Goal: Task Accomplishment & Management: Manage account settings

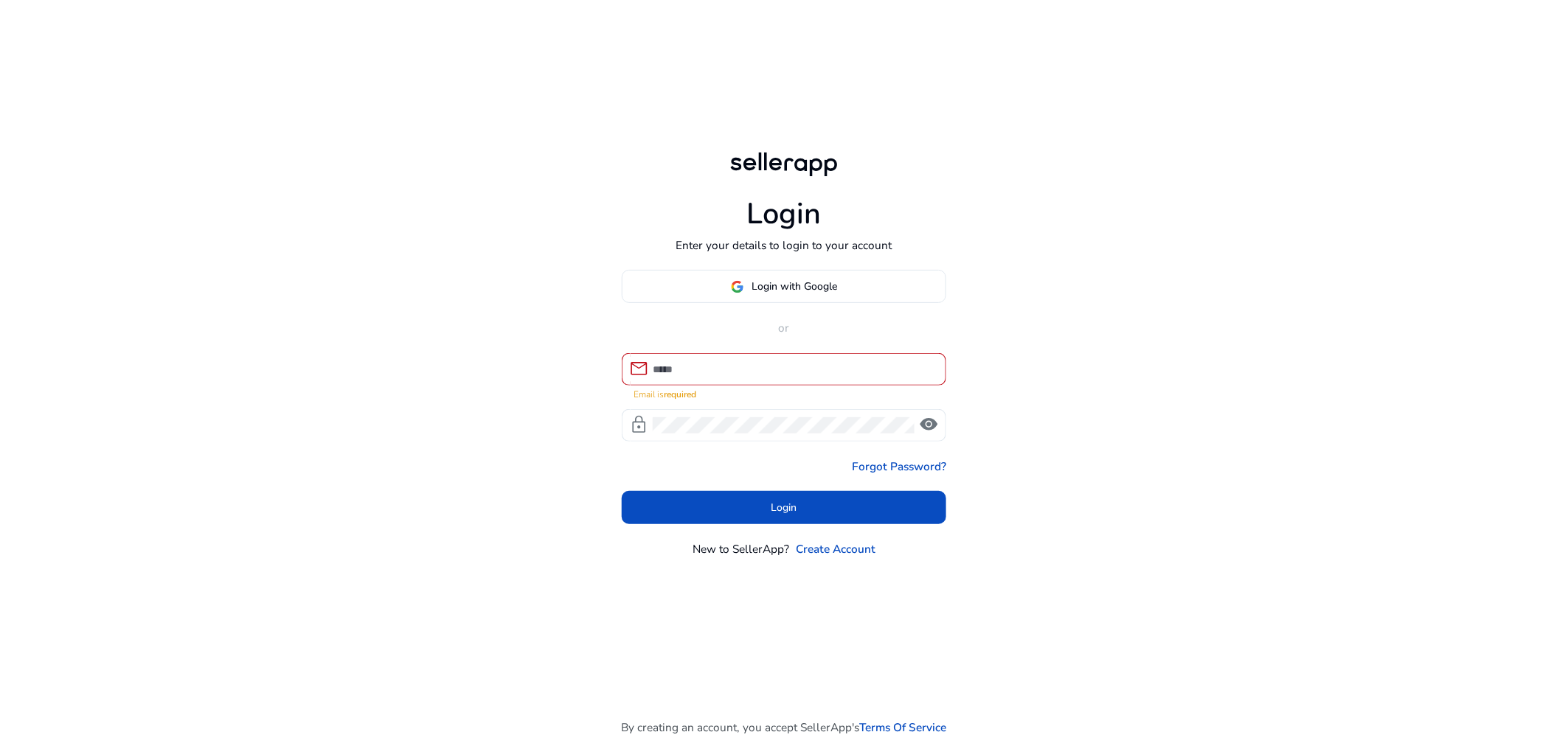
type input "**********"
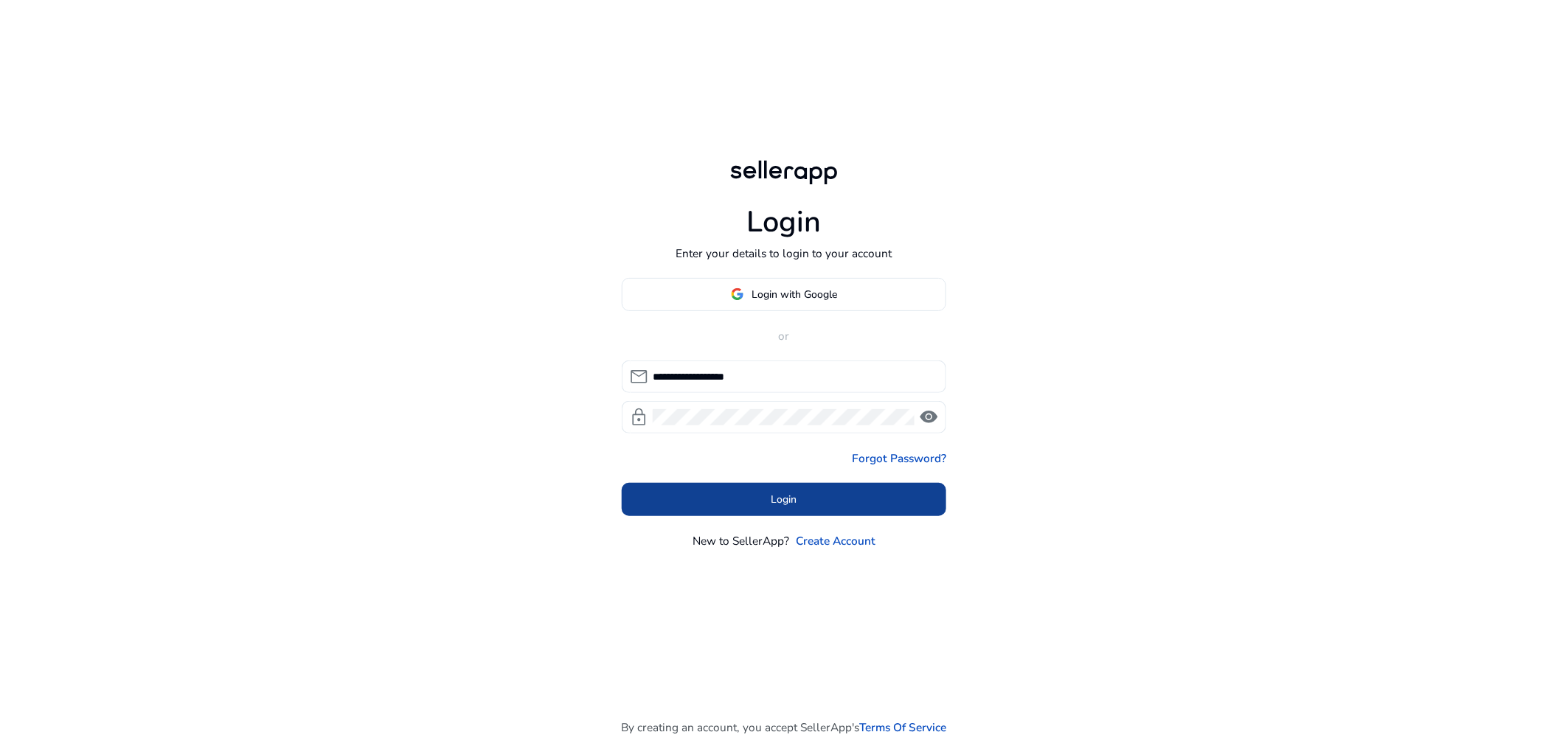
click at [727, 484] on span at bounding box center [784, 500] width 324 height 35
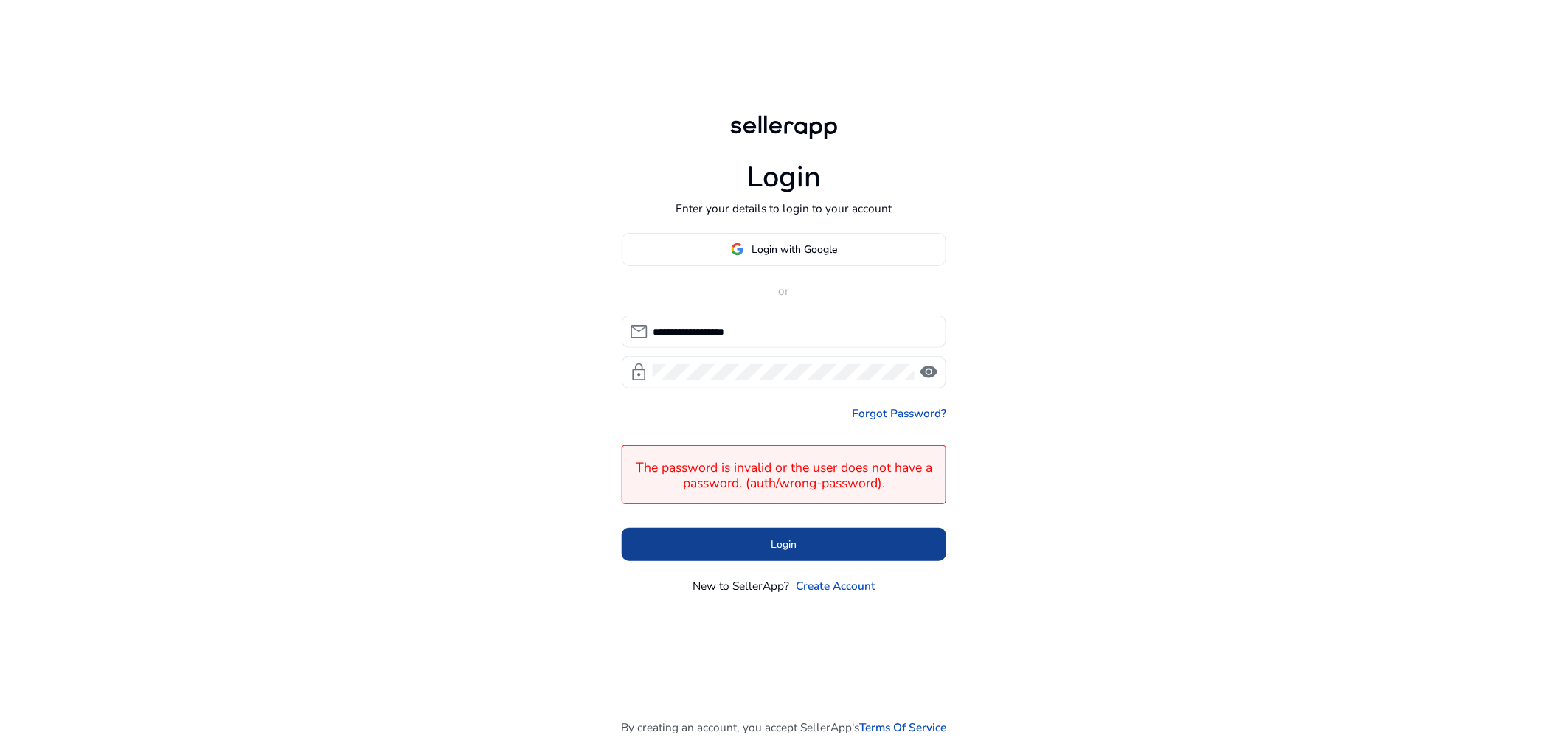
click at [769, 542] on span at bounding box center [784, 544] width 324 height 35
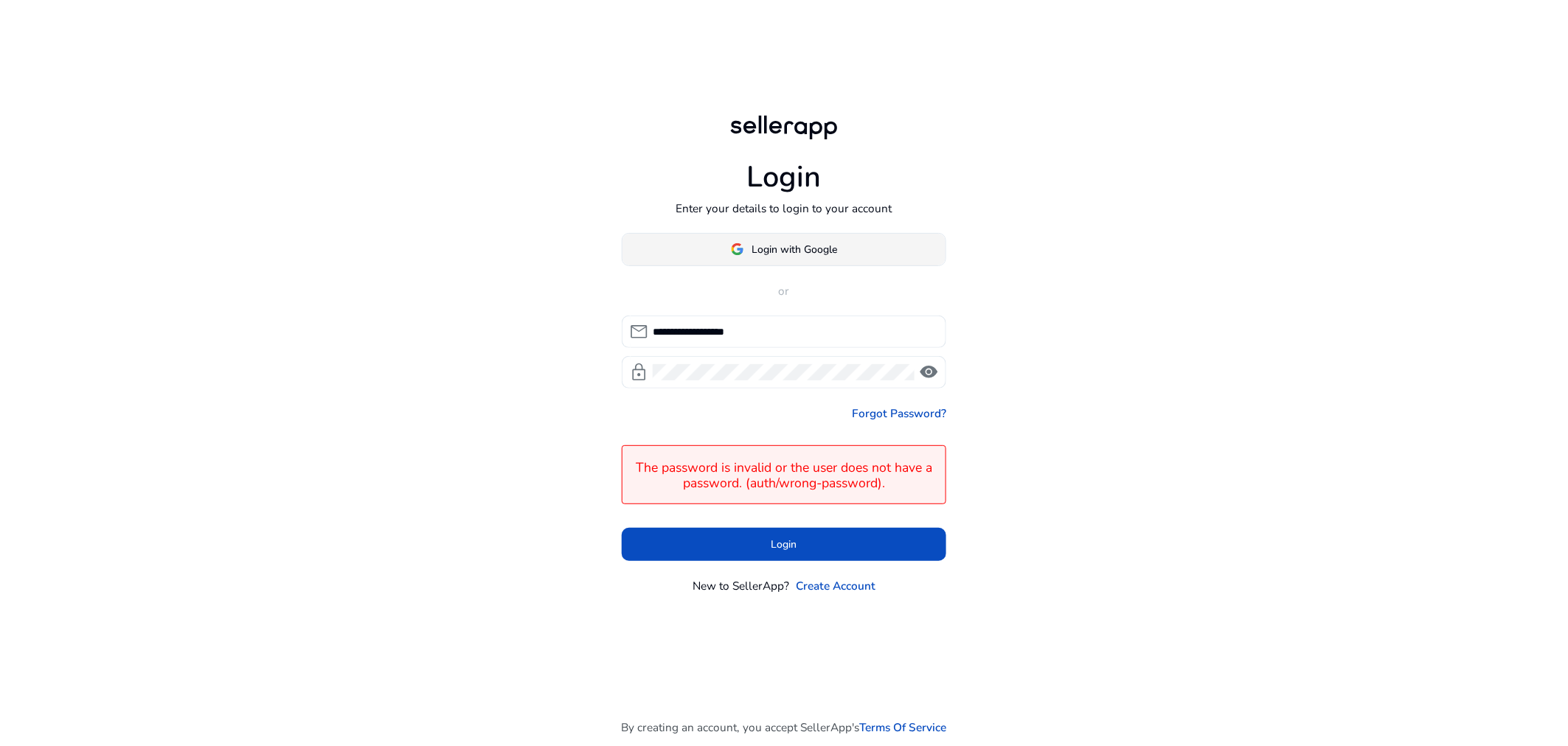
click at [860, 255] on span at bounding box center [784, 249] width 323 height 35
click at [812, 271] on div "**********" at bounding box center [784, 413] width 324 height 361
click at [814, 264] on span at bounding box center [784, 249] width 323 height 35
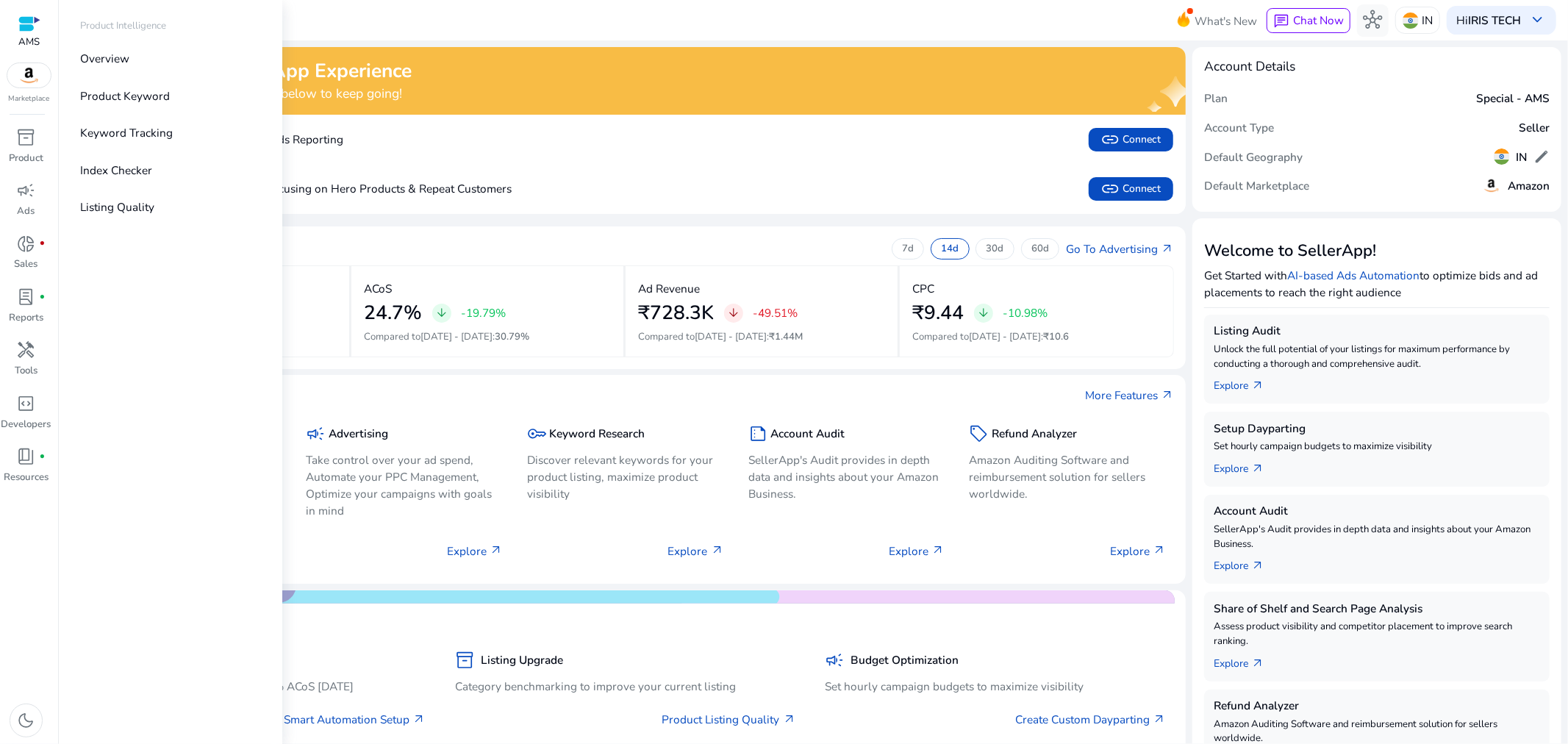
click at [17, 80] on img at bounding box center [30, 75] width 44 height 24
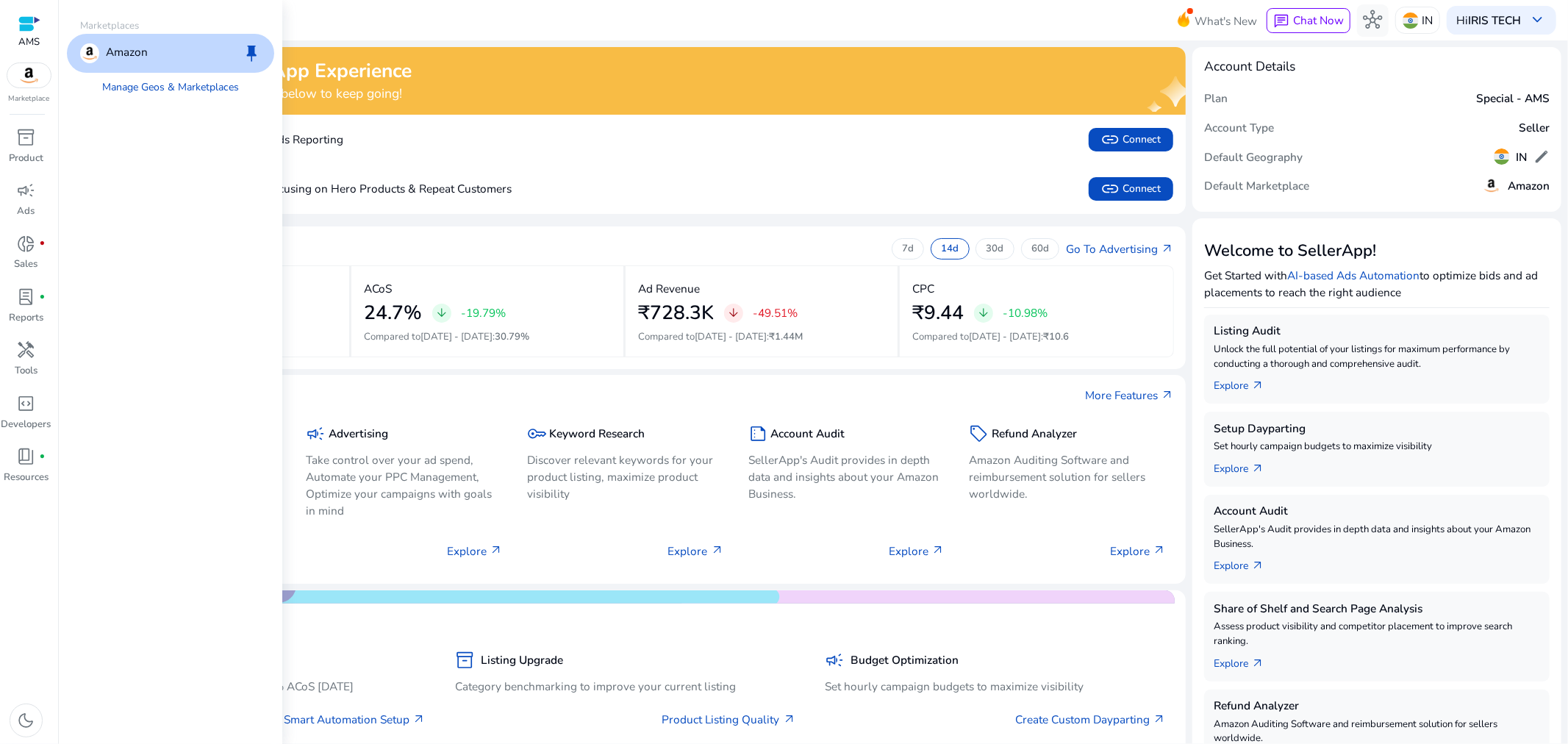
click at [187, 57] on div "Amazon keep" at bounding box center [171, 53] width 208 height 39
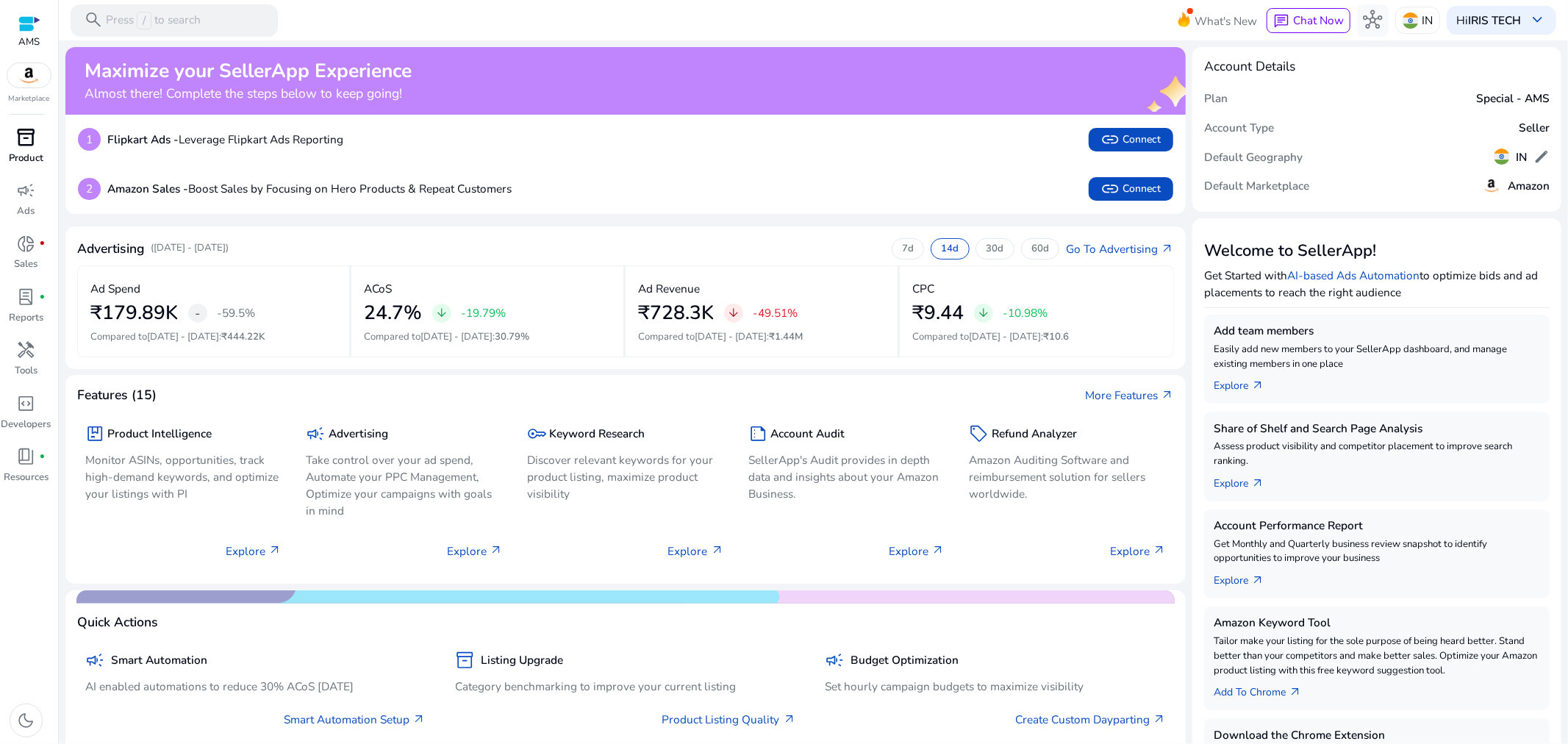
click at [33, 144] on span "inventory_2" at bounding box center [26, 137] width 19 height 19
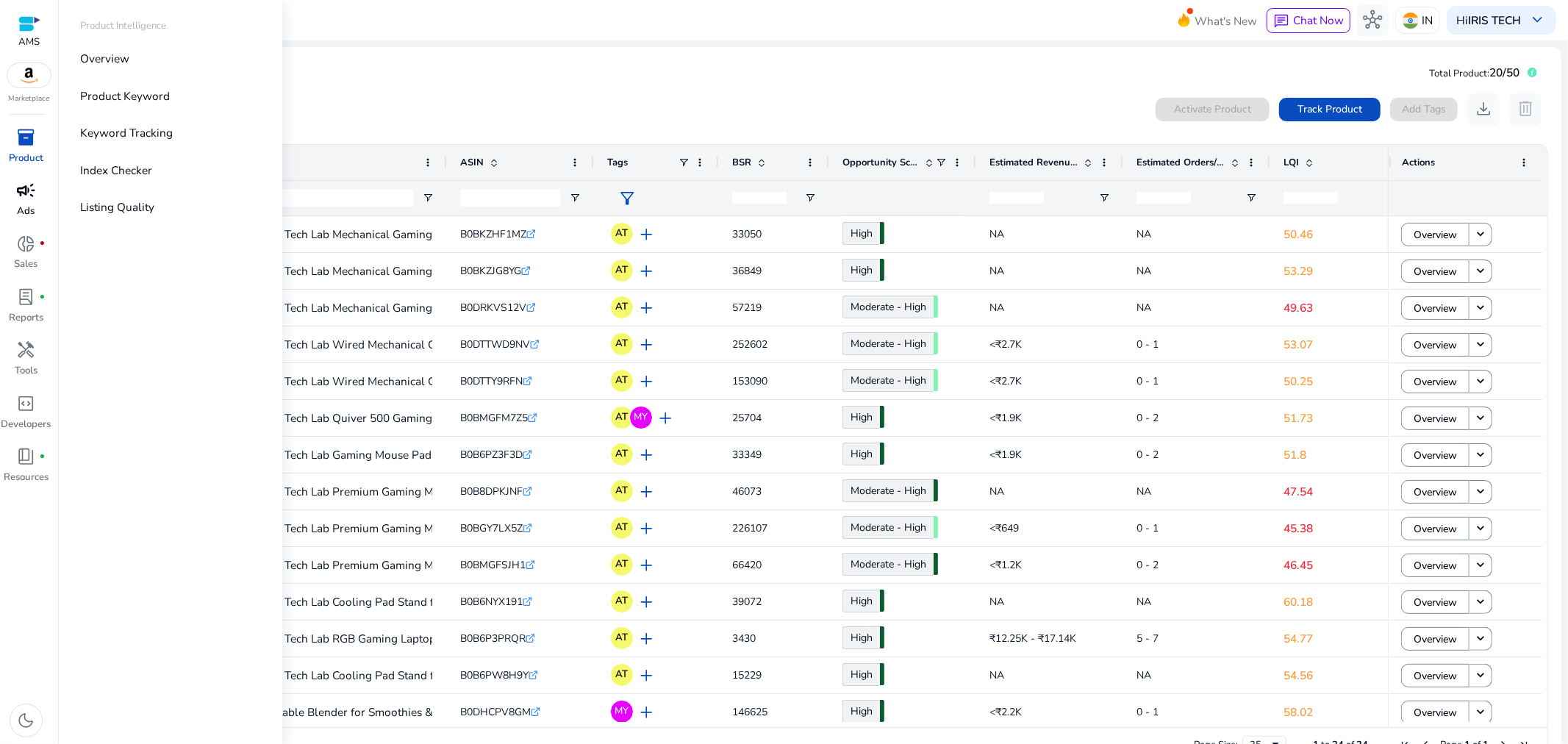
click at [32, 196] on span "campaign" at bounding box center [26, 190] width 19 height 19
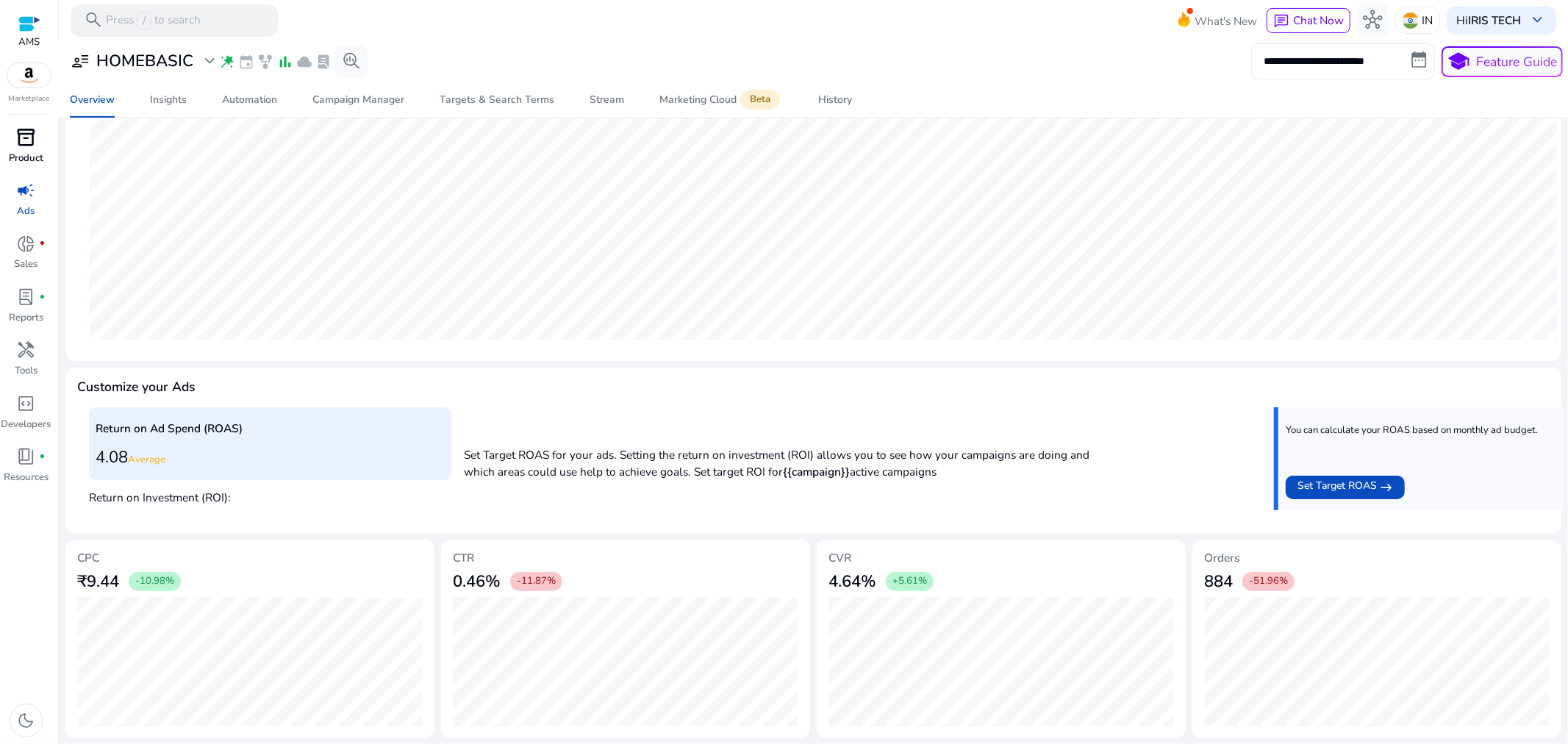
scroll to position [149, 0]
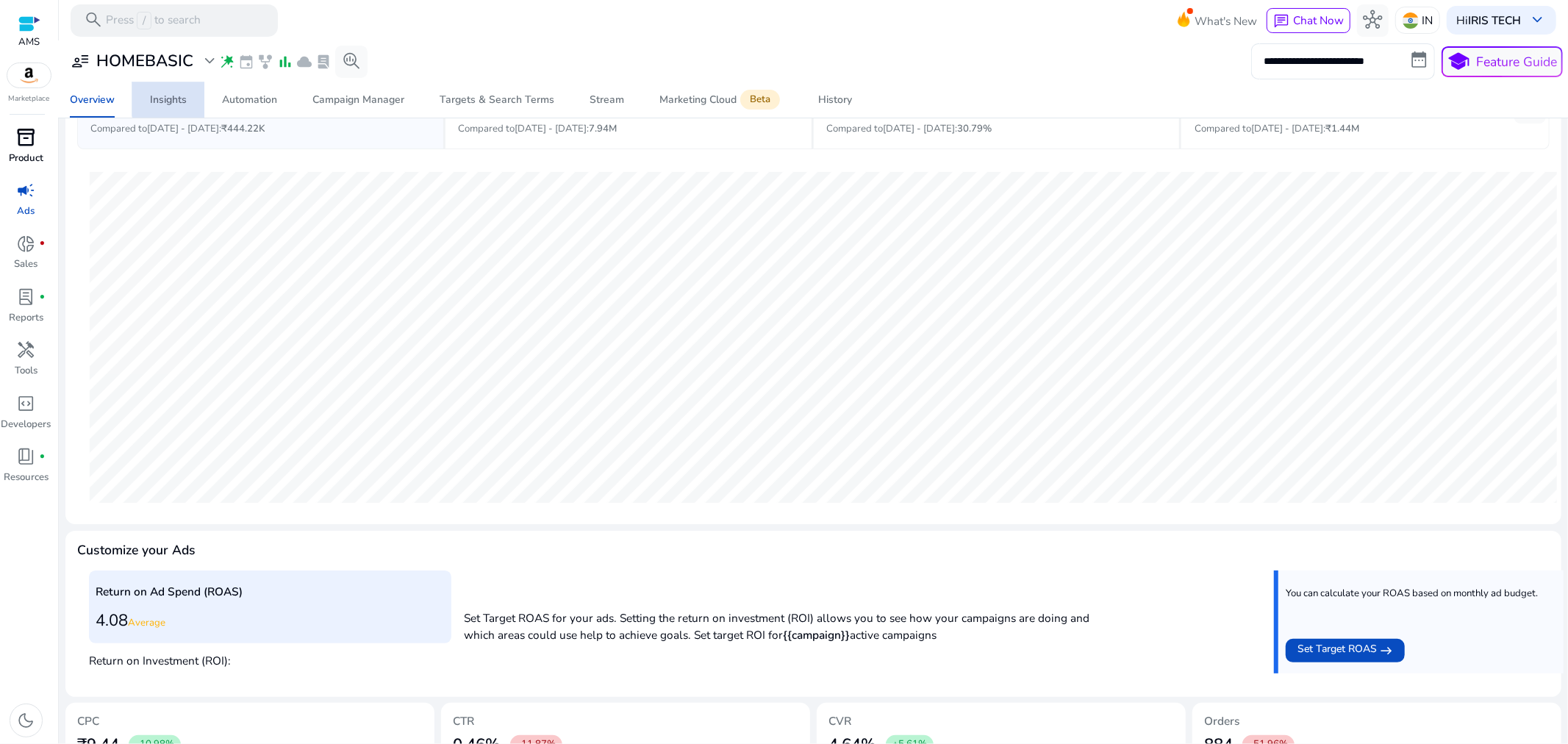
click at [178, 97] on div "Insights" at bounding box center [169, 99] width 37 height 10
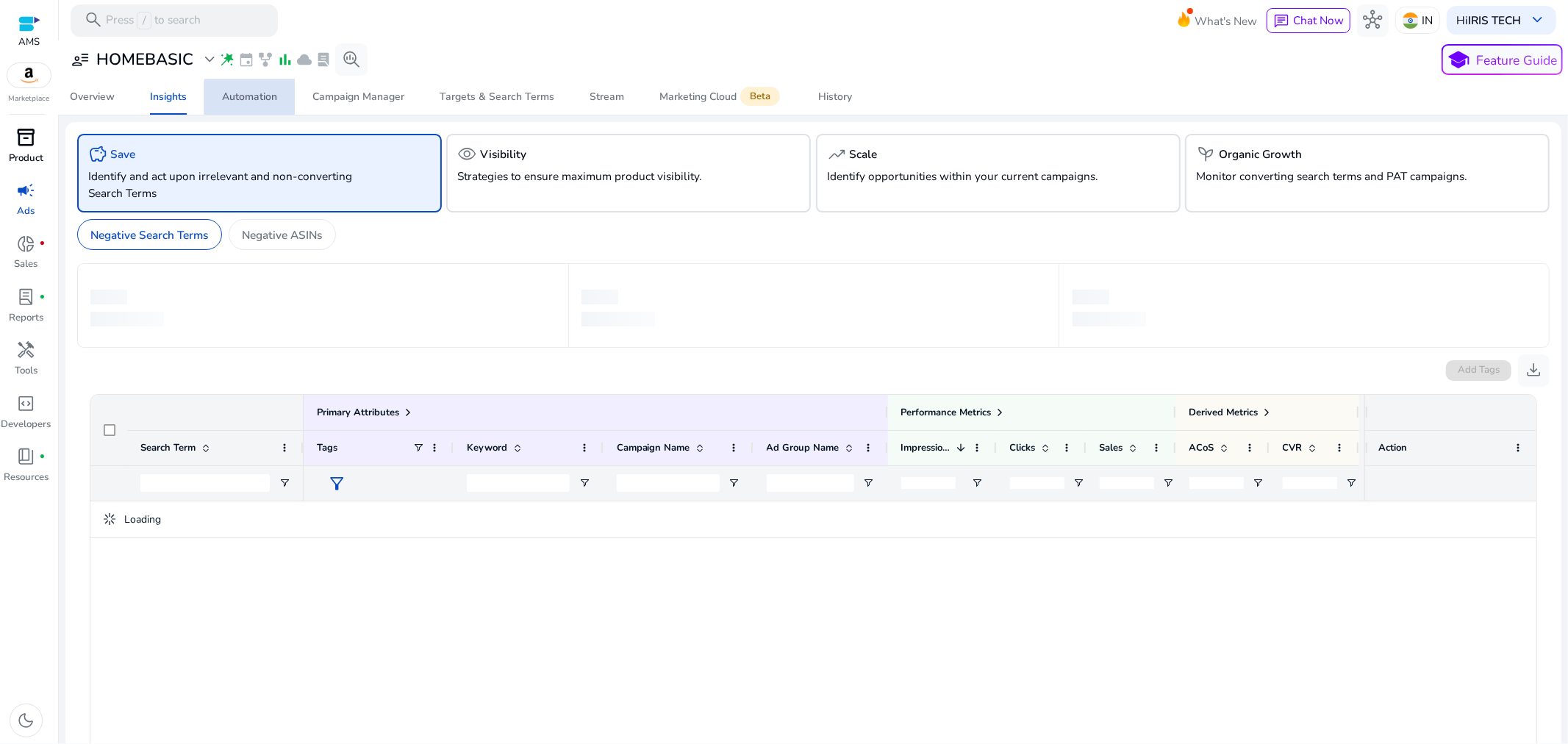
click at [252, 101] on div "Automation" at bounding box center [250, 96] width 56 height 10
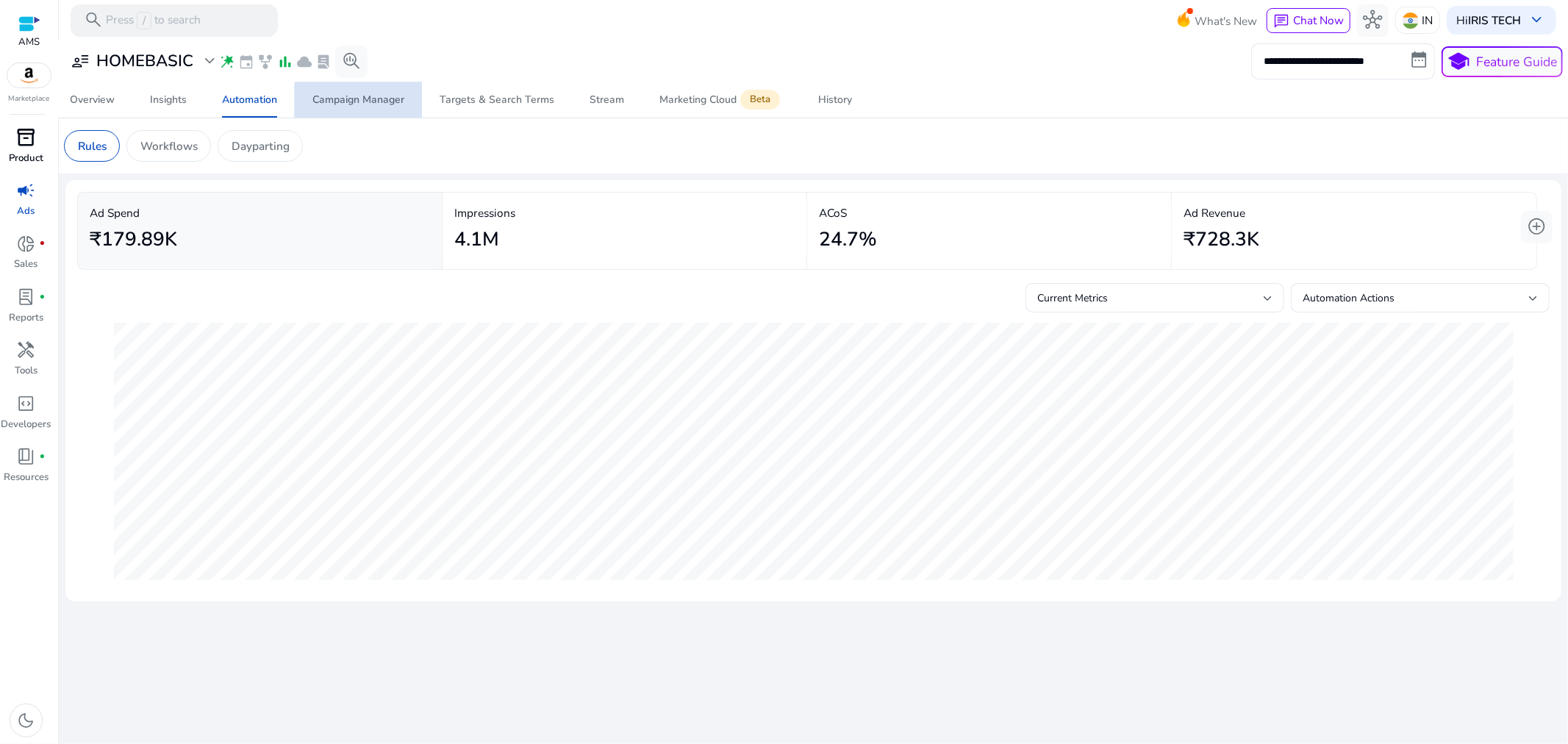
click at [366, 105] on div "Campaign Manager" at bounding box center [358, 99] width 92 height 10
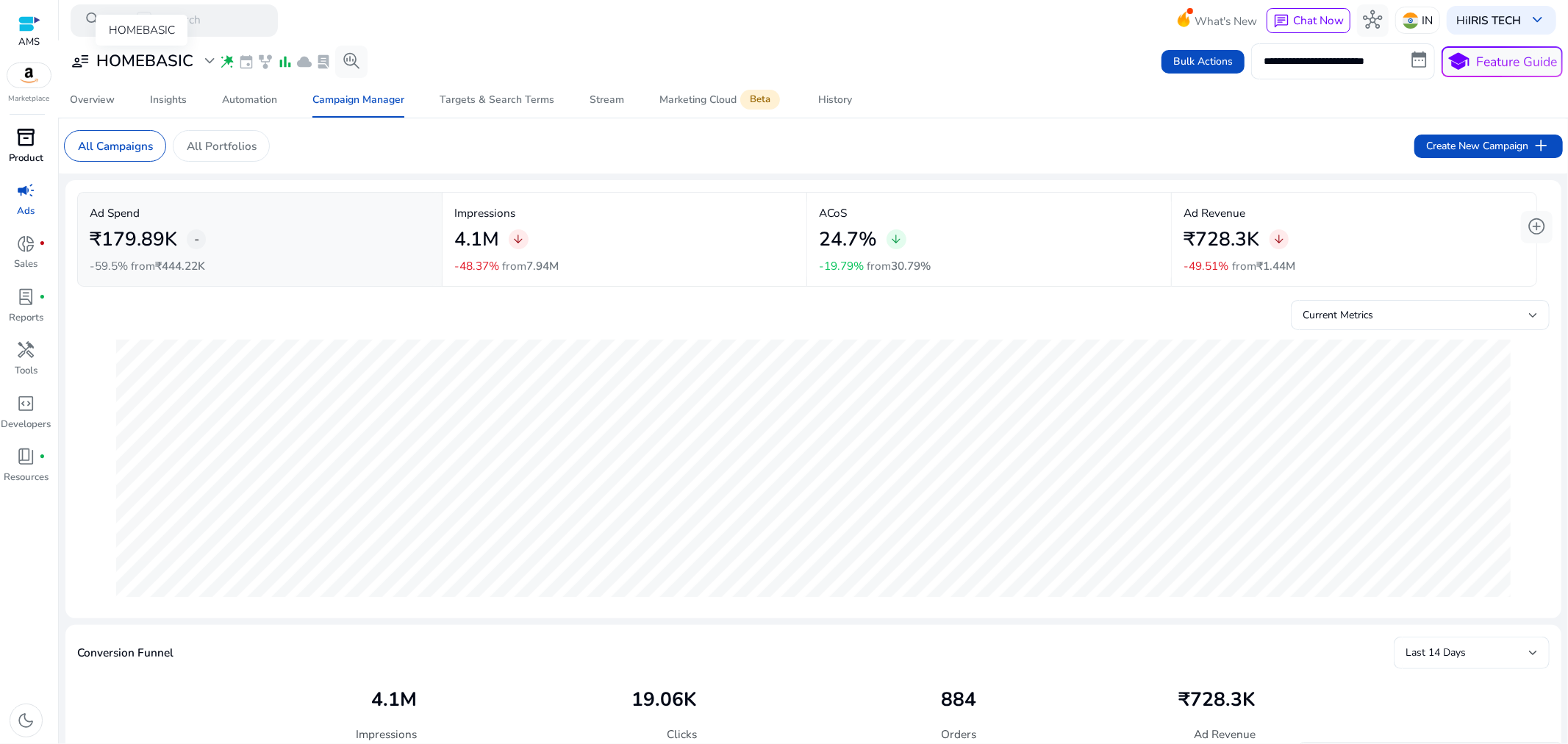
click at [168, 58] on h3 "HOMEBASIC" at bounding box center [145, 61] width 97 height 19
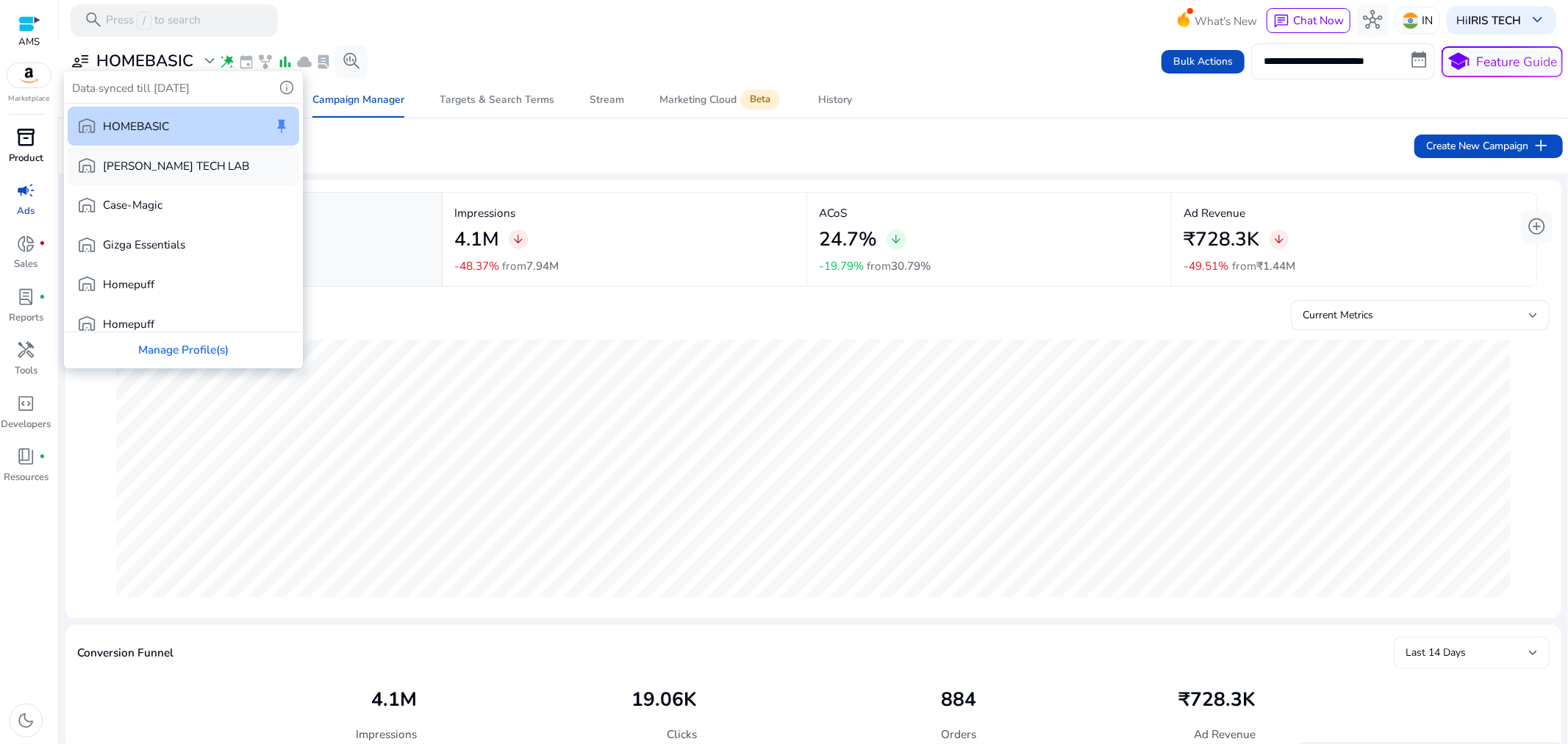
click at [163, 173] on p "[PERSON_NAME] TECH LAB" at bounding box center [176, 166] width 147 height 17
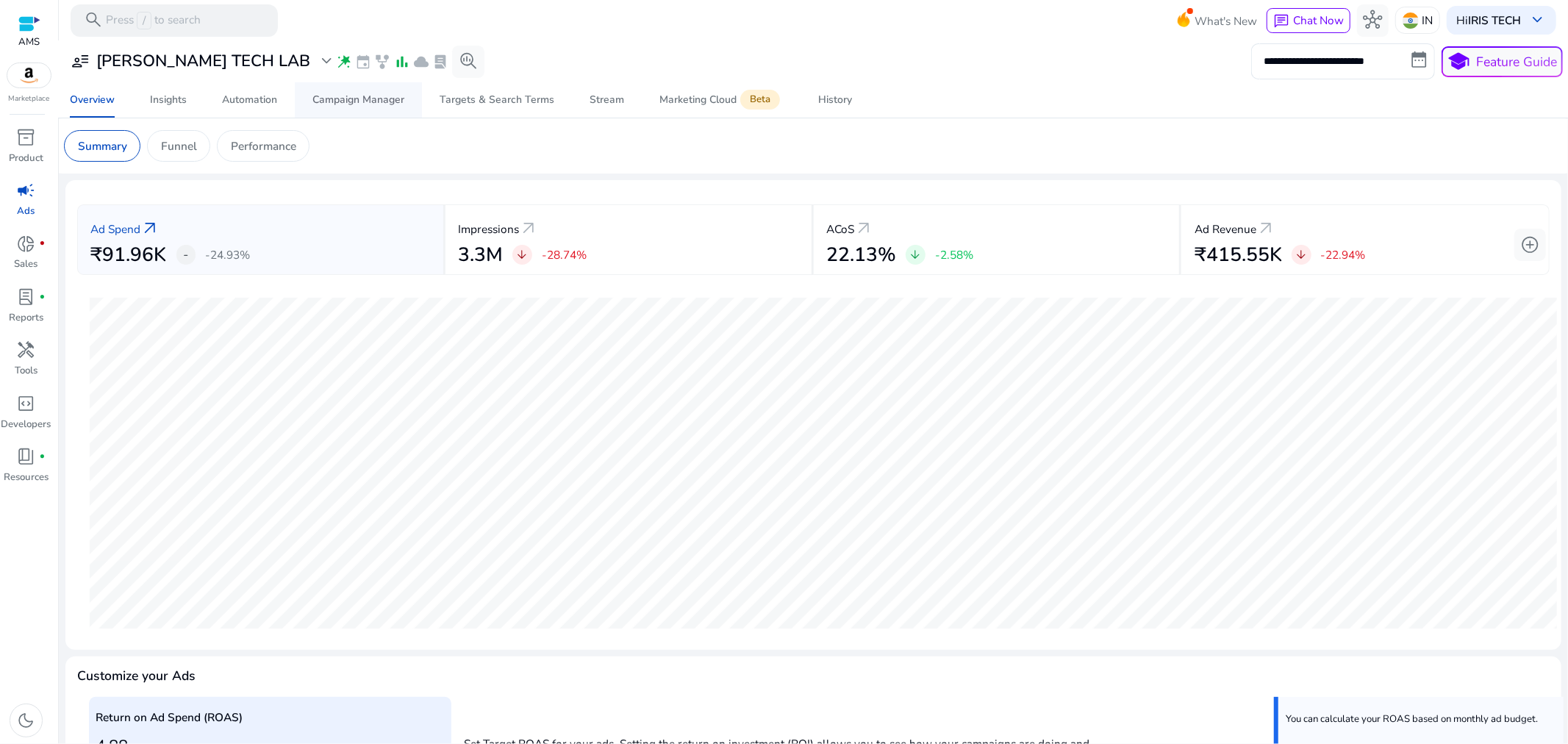
click at [346, 98] on div "Campaign Manager" at bounding box center [358, 99] width 92 height 10
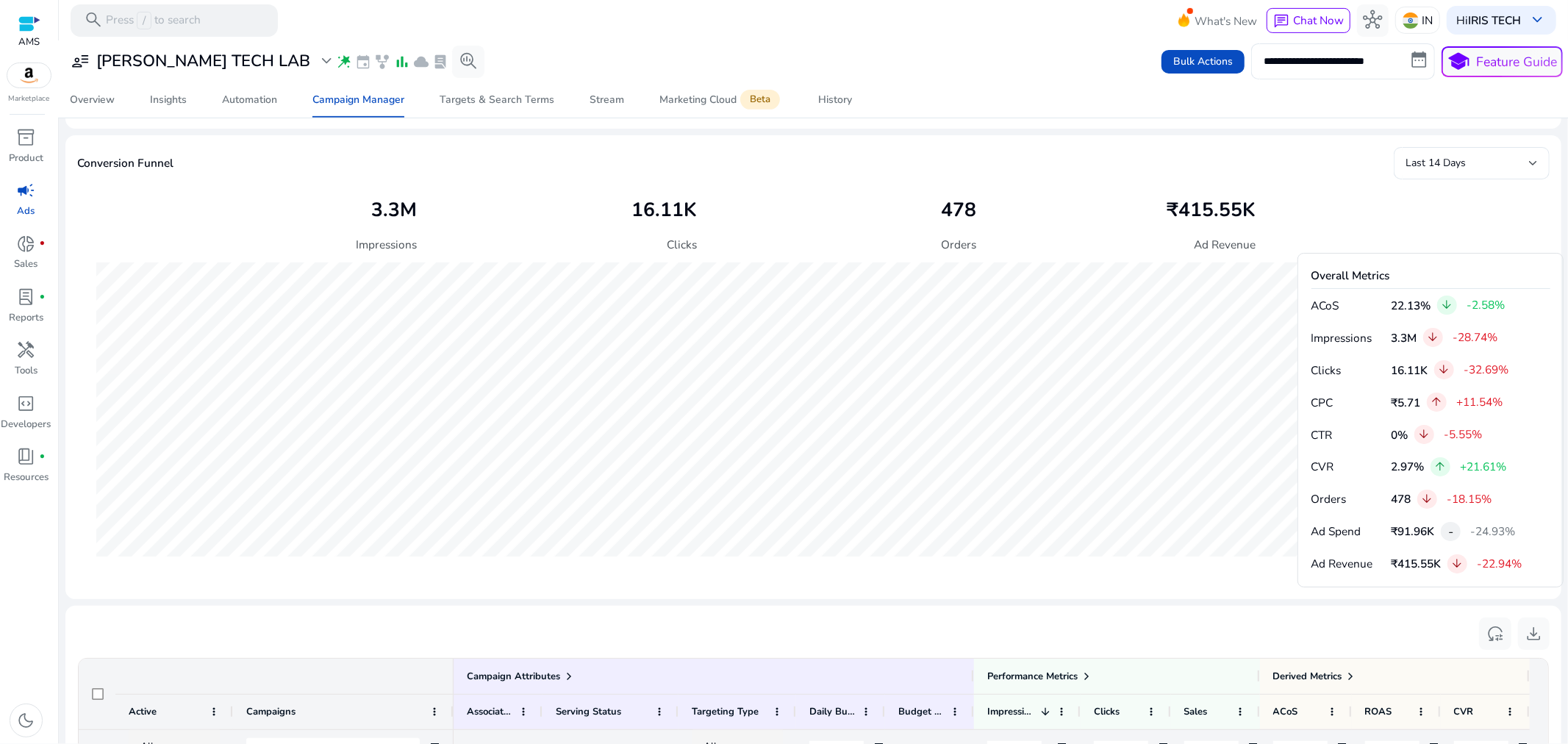
scroll to position [817, 0]
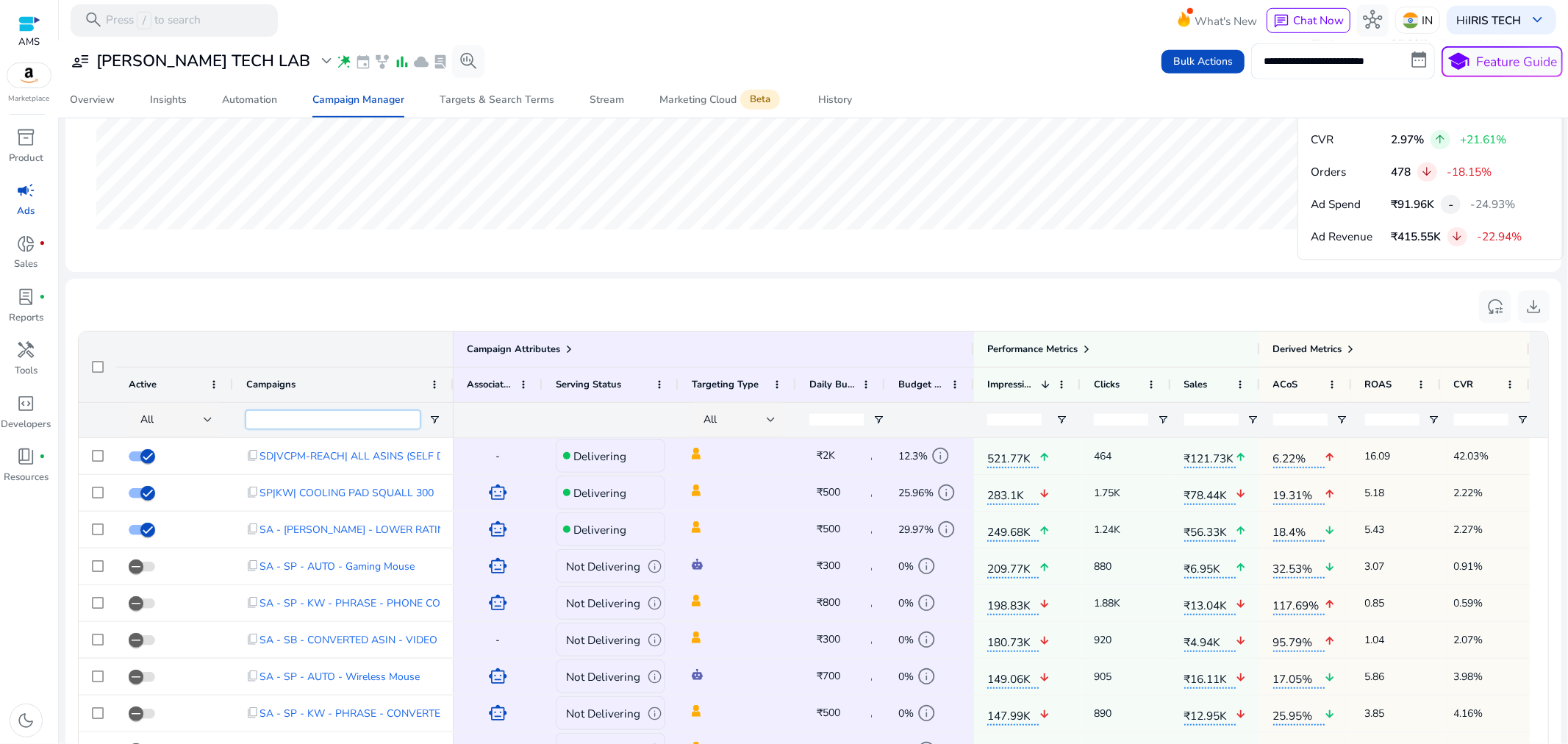
click at [344, 424] on input "Campaigns Filter Input" at bounding box center [333, 420] width 173 height 18
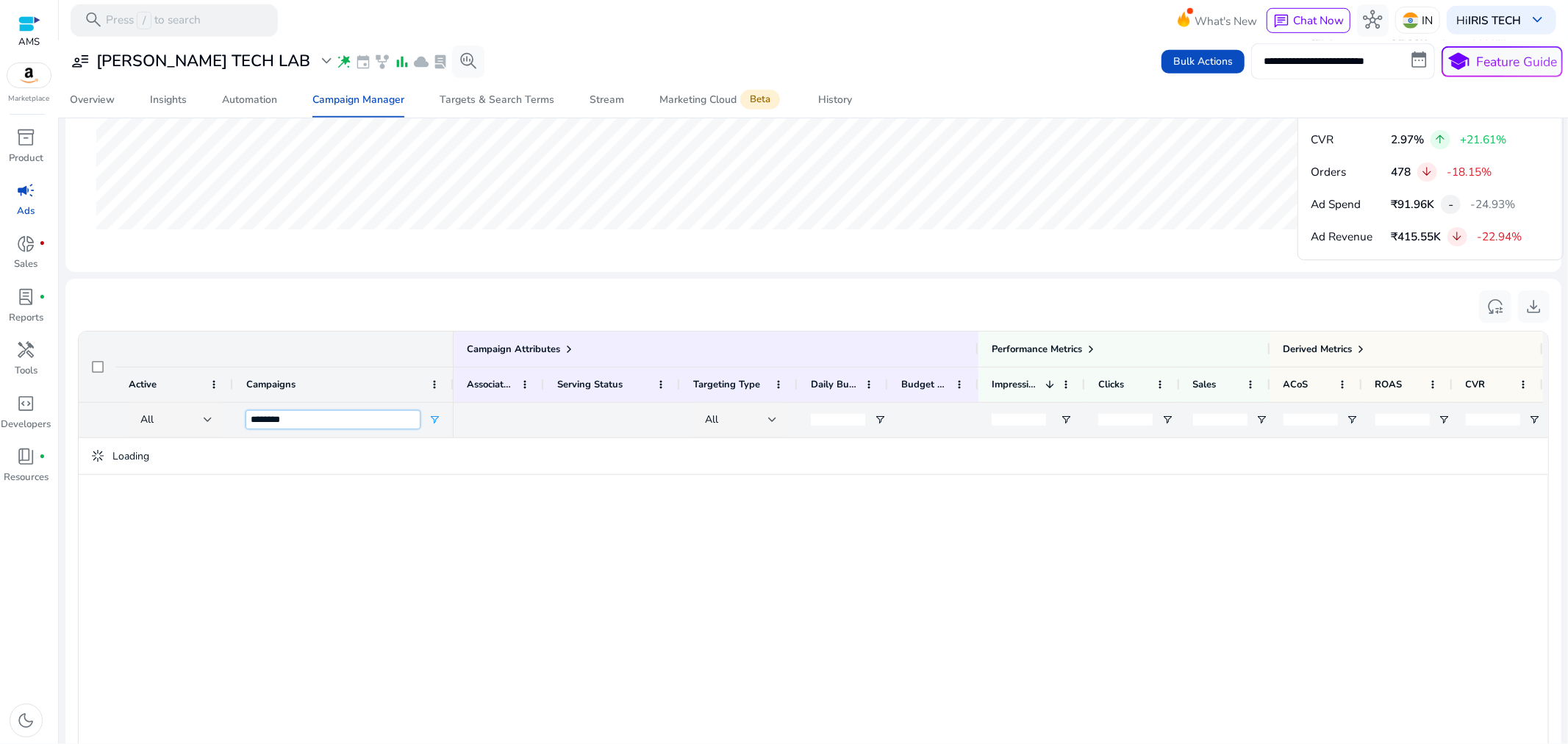
type input "********"
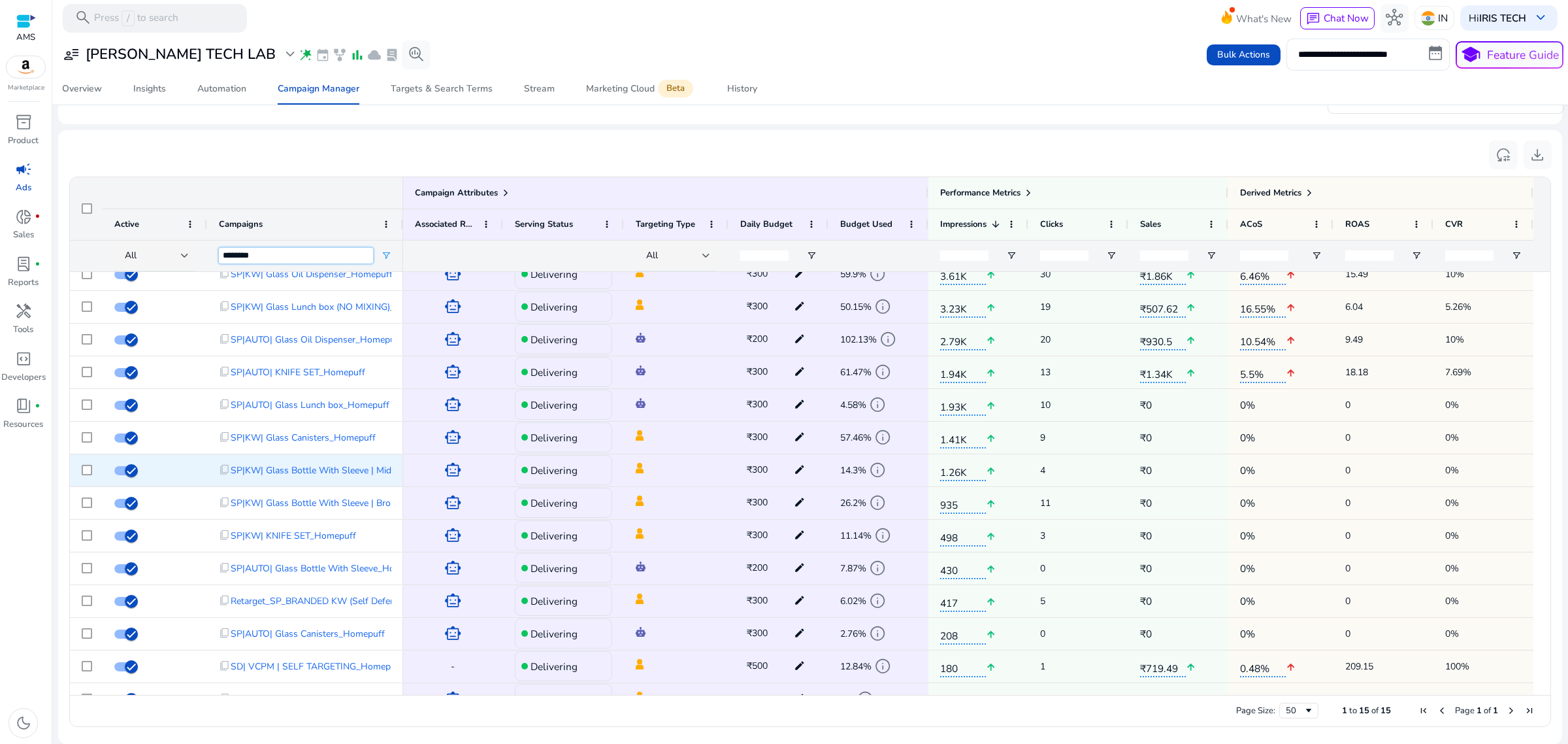
scroll to position [68, 0]
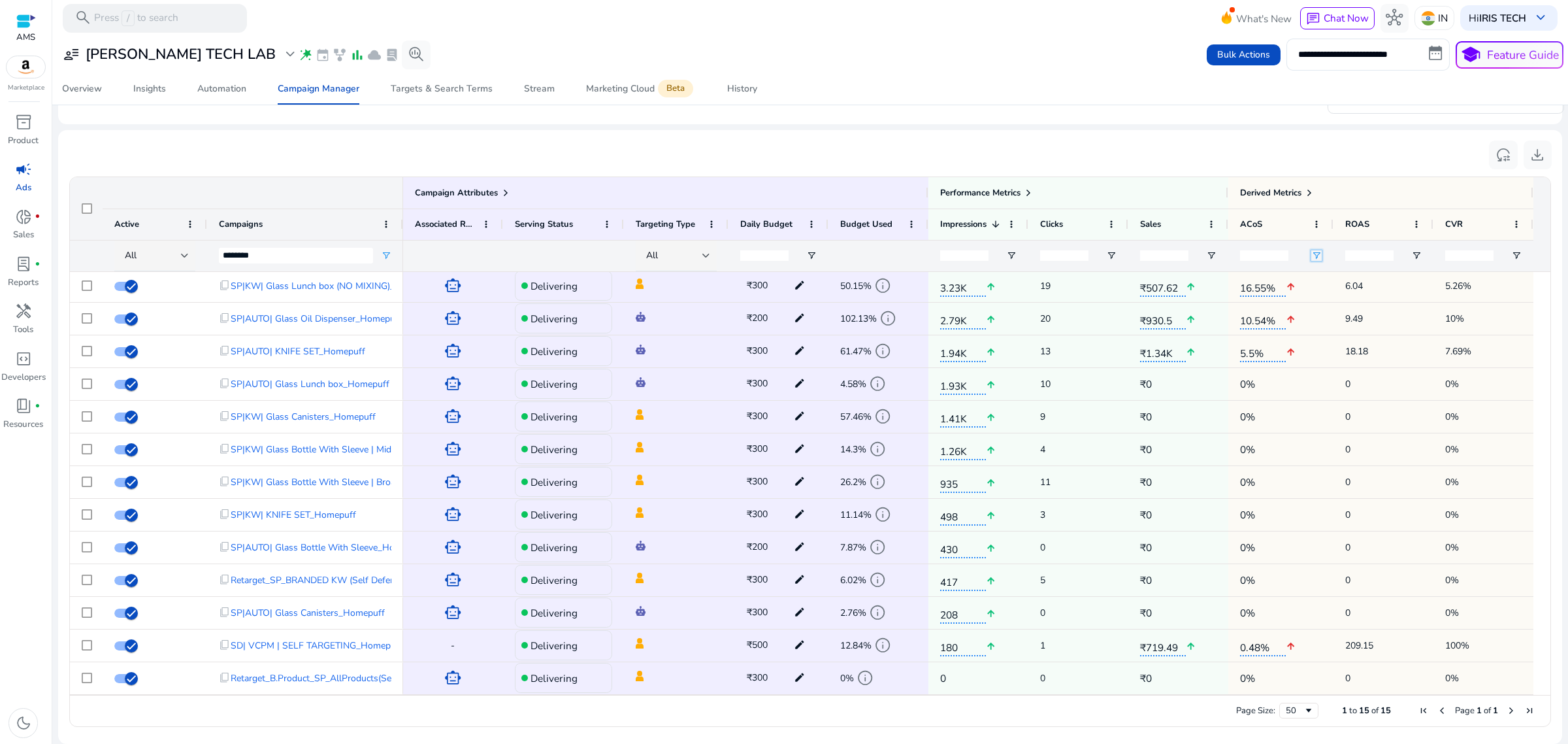
click at [1321, 260] on span "Open Filter Menu" at bounding box center [1316, 255] width 11 height 11
click at [1325, 227] on div "ACoS" at bounding box center [1281, 224] width 105 height 31
click at [1282, 232] on div "ACoS" at bounding box center [1274, 224] width 68 height 24
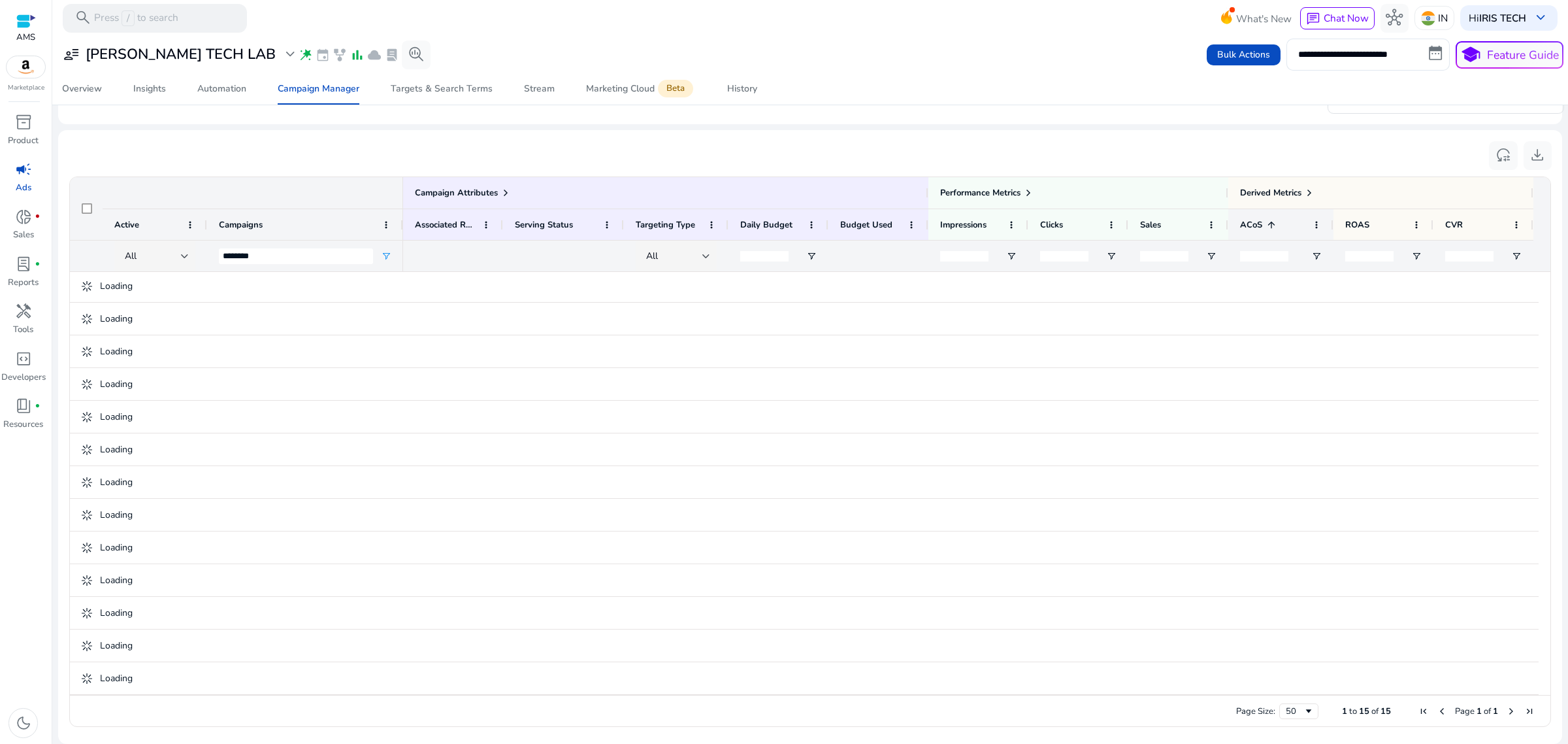
scroll to position [844, 0]
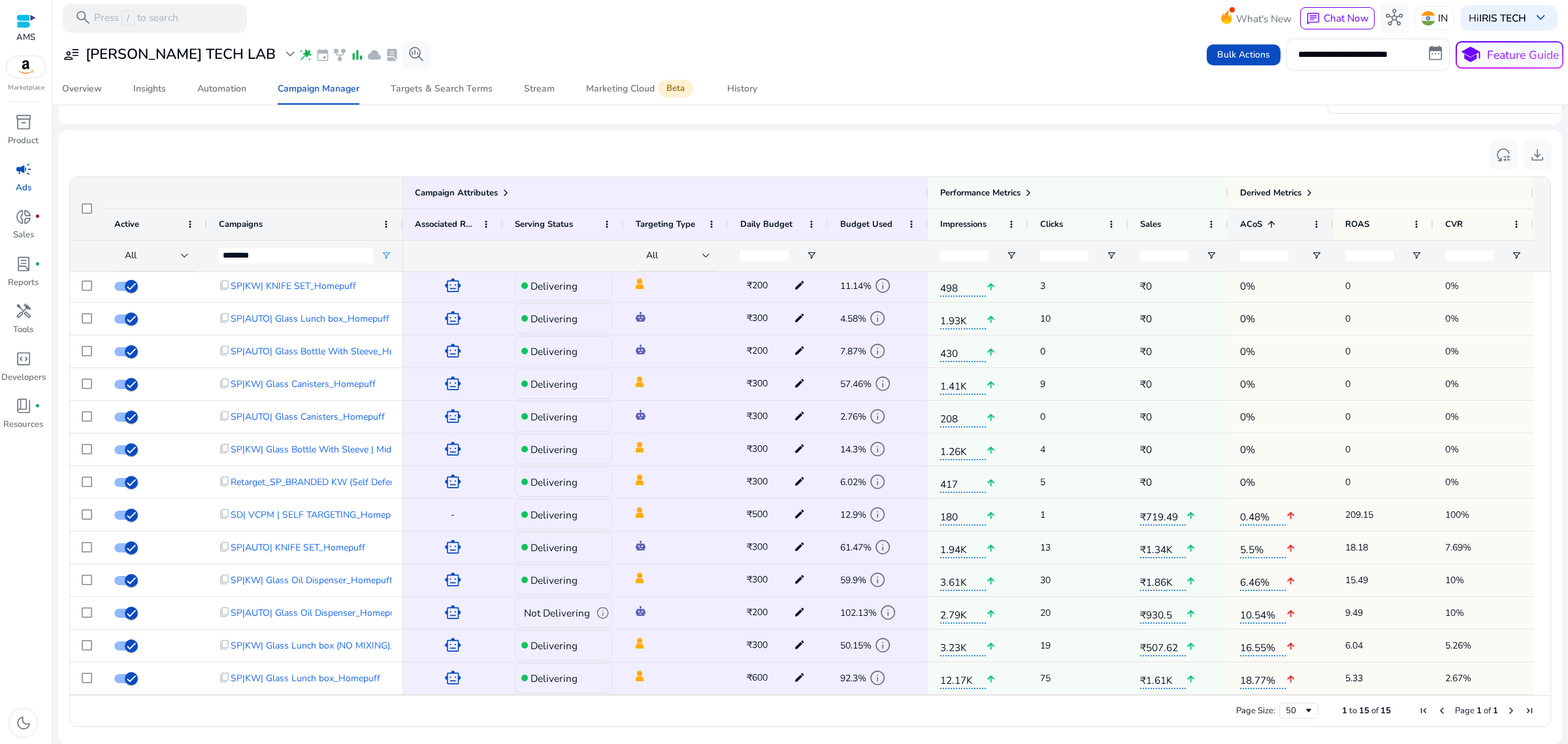
click at [1282, 232] on div "ACoS 1" at bounding box center [1274, 224] width 68 height 24
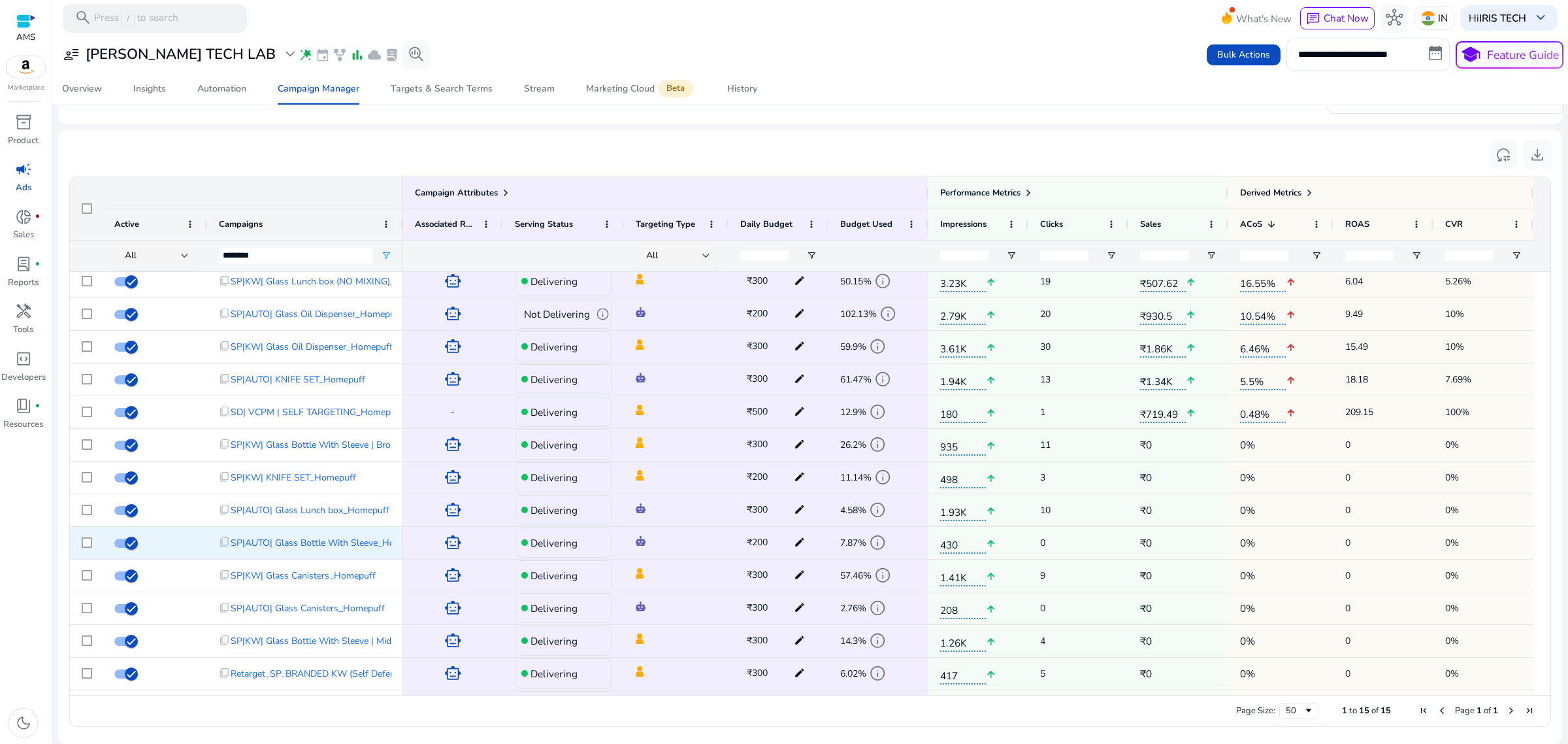
scroll to position [68, 0]
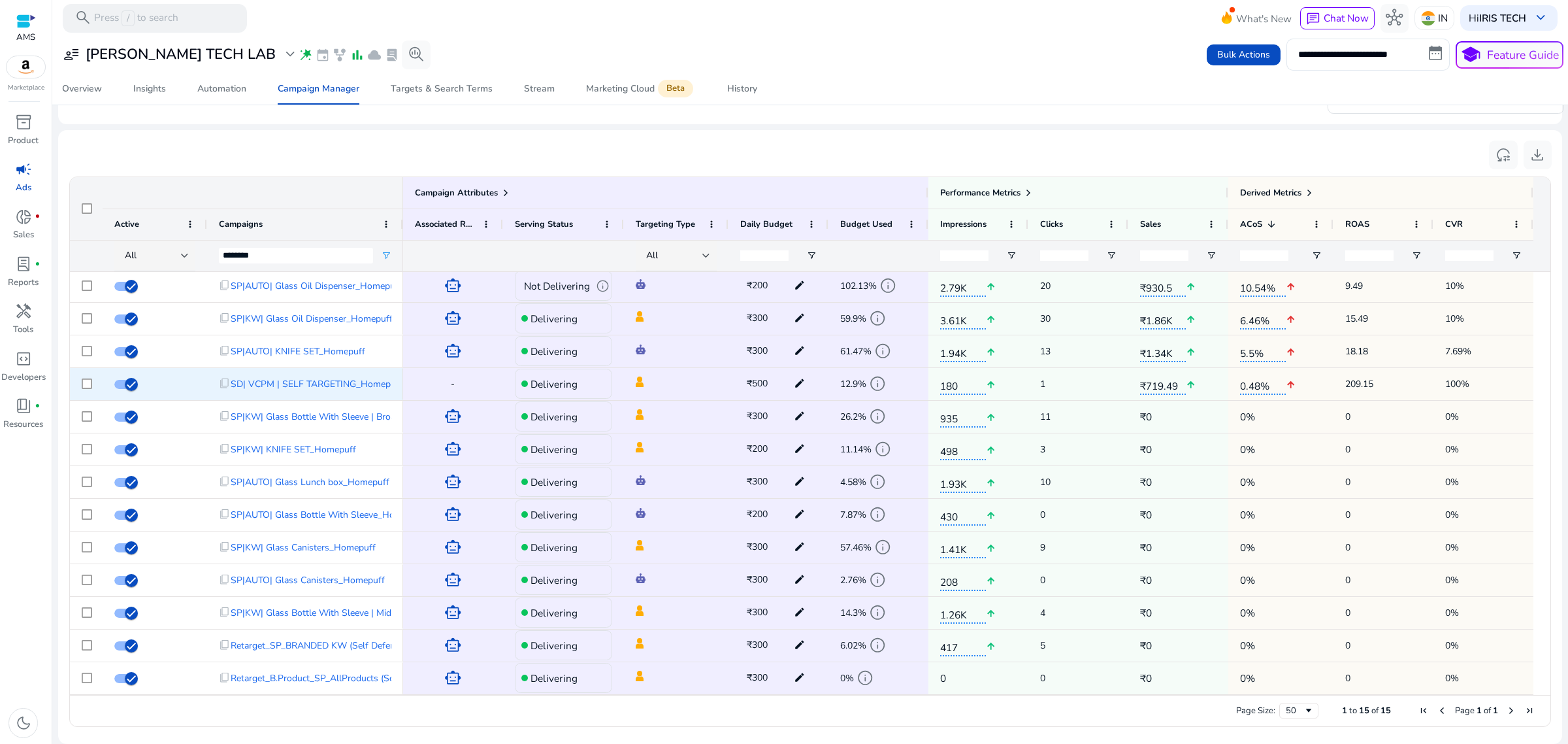
click at [455, 384] on div "-" at bounding box center [453, 384] width 77 height 27
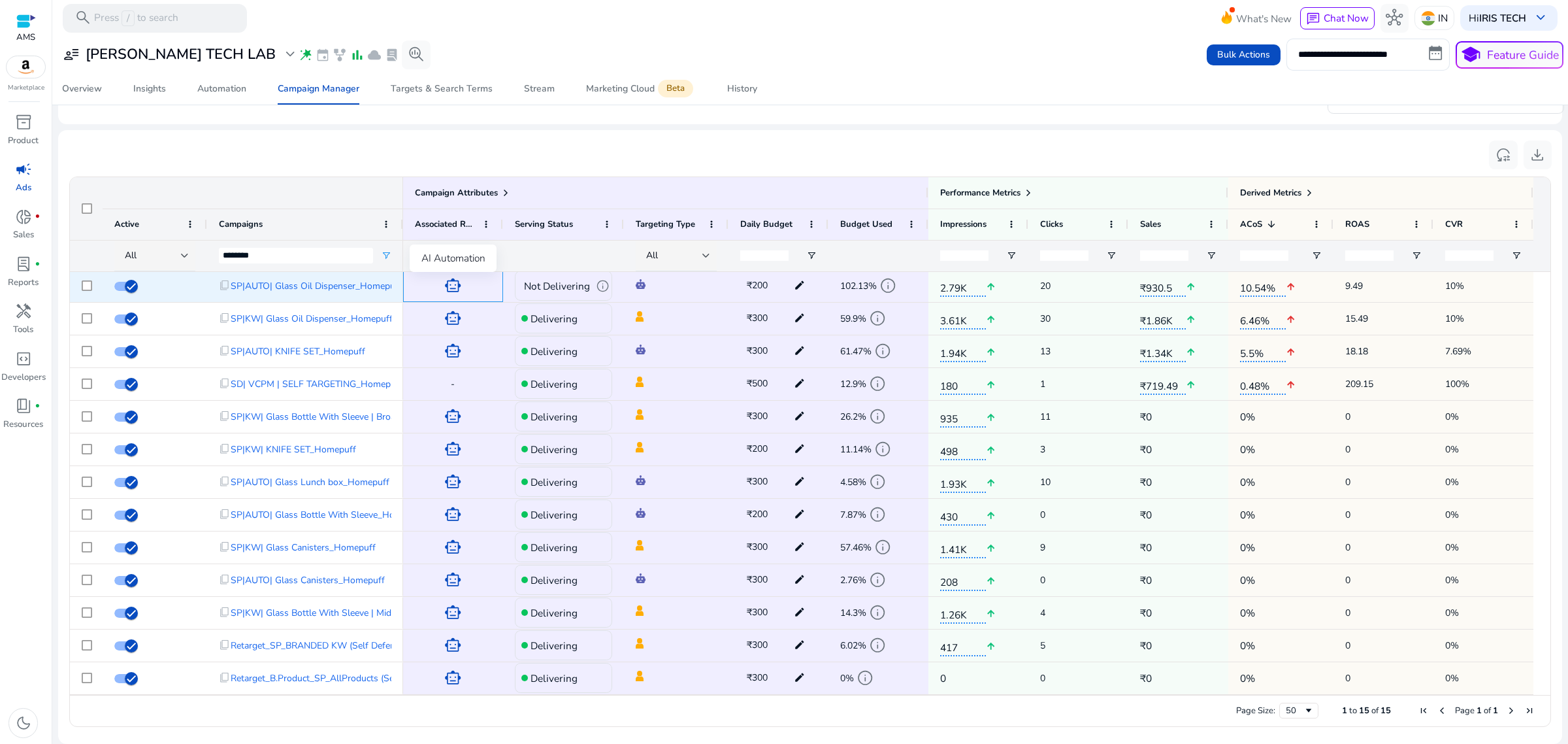
click at [452, 289] on span "smart_toy" at bounding box center [453, 285] width 17 height 17
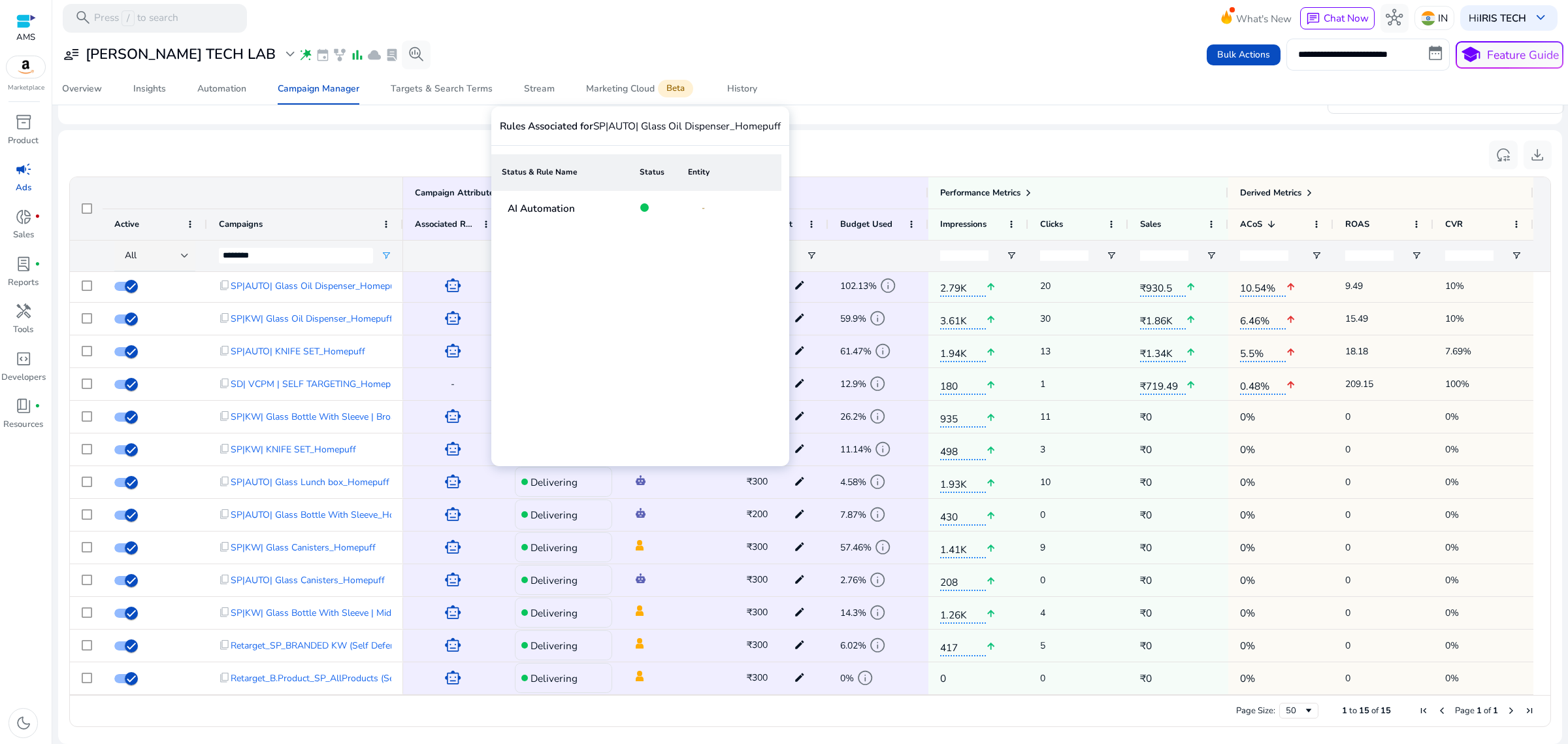
click at [523, 210] on p "AI Automation" at bounding box center [542, 208] width 68 height 14
click at [615, 213] on td "AI Automation" at bounding box center [557, 208] width 131 height 34
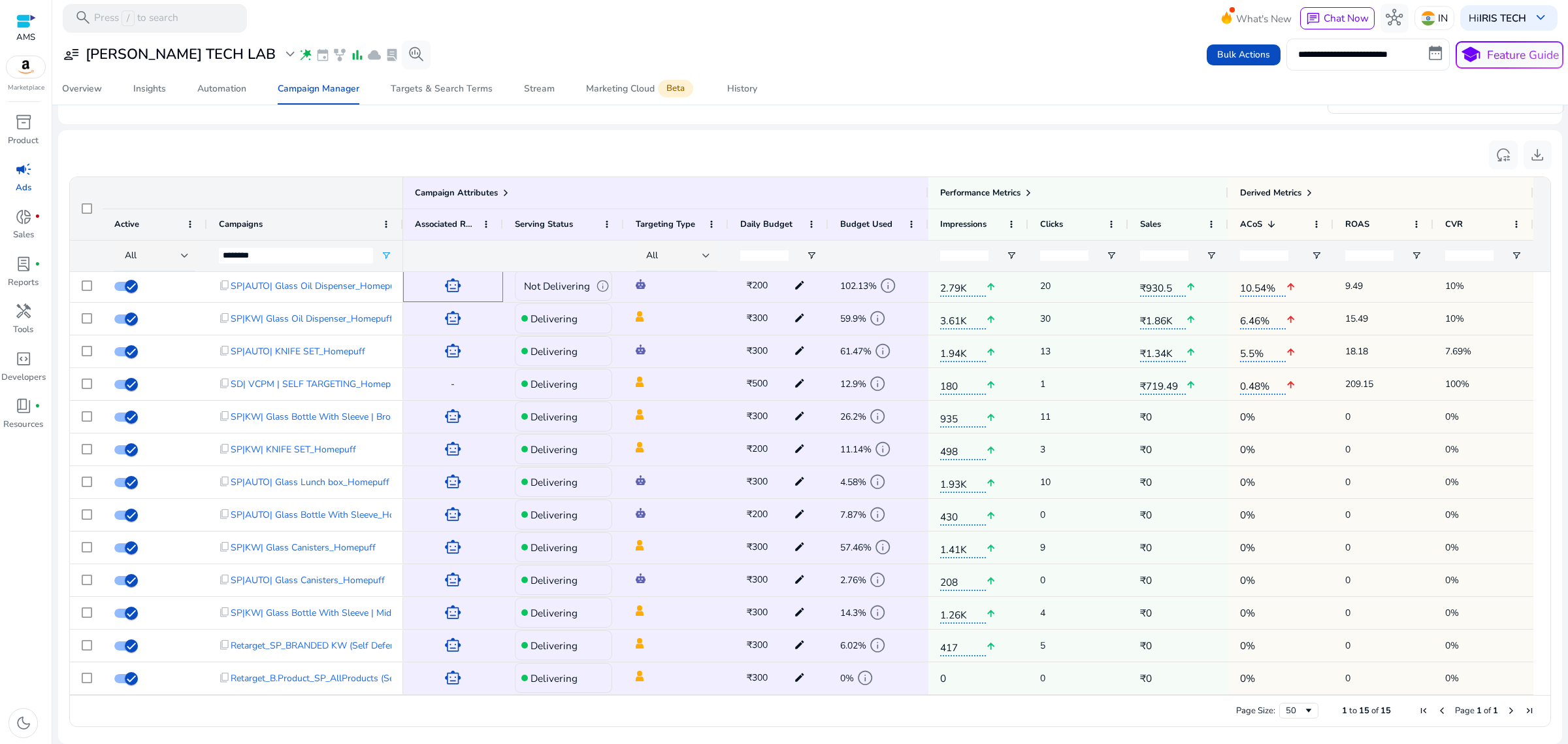
scroll to position [65, 0]
click at [259, 278] on span "SP|AUTO| Glass Oil Dispenser_Homepuff" at bounding box center [316, 286] width 171 height 27
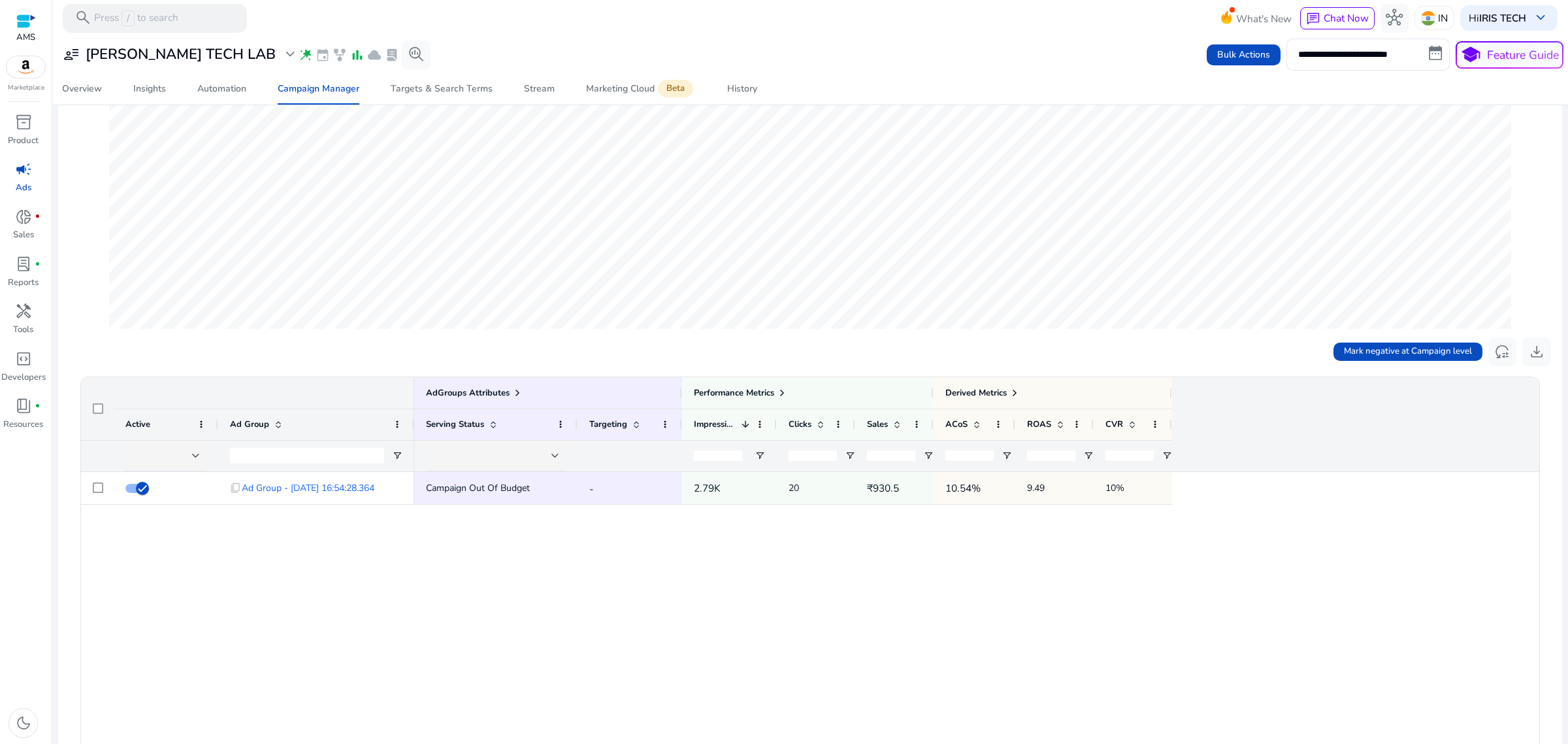
scroll to position [327, 0]
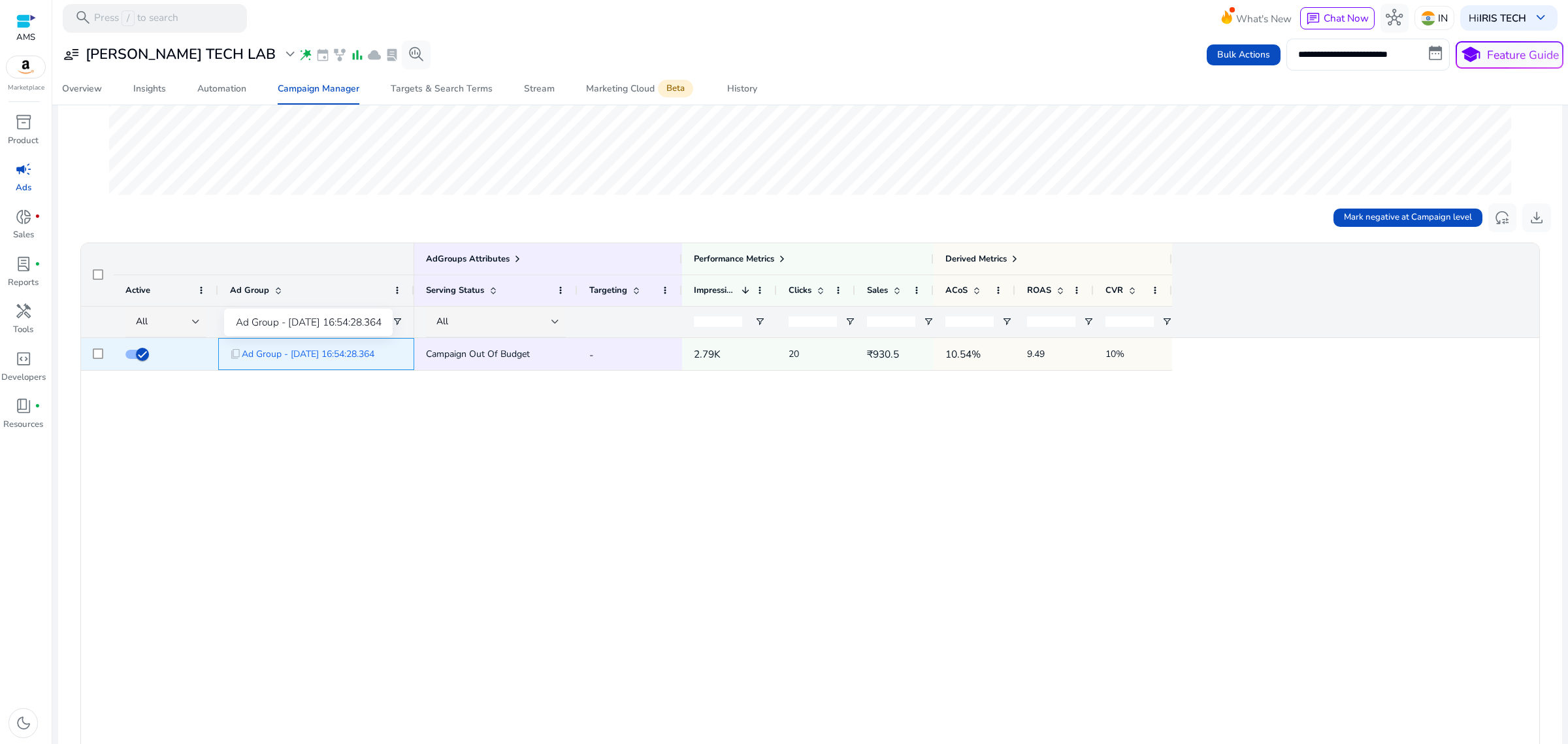
click at [283, 347] on span "Ad Group - [DATE] 16:54:28.364" at bounding box center [308, 353] width 133 height 27
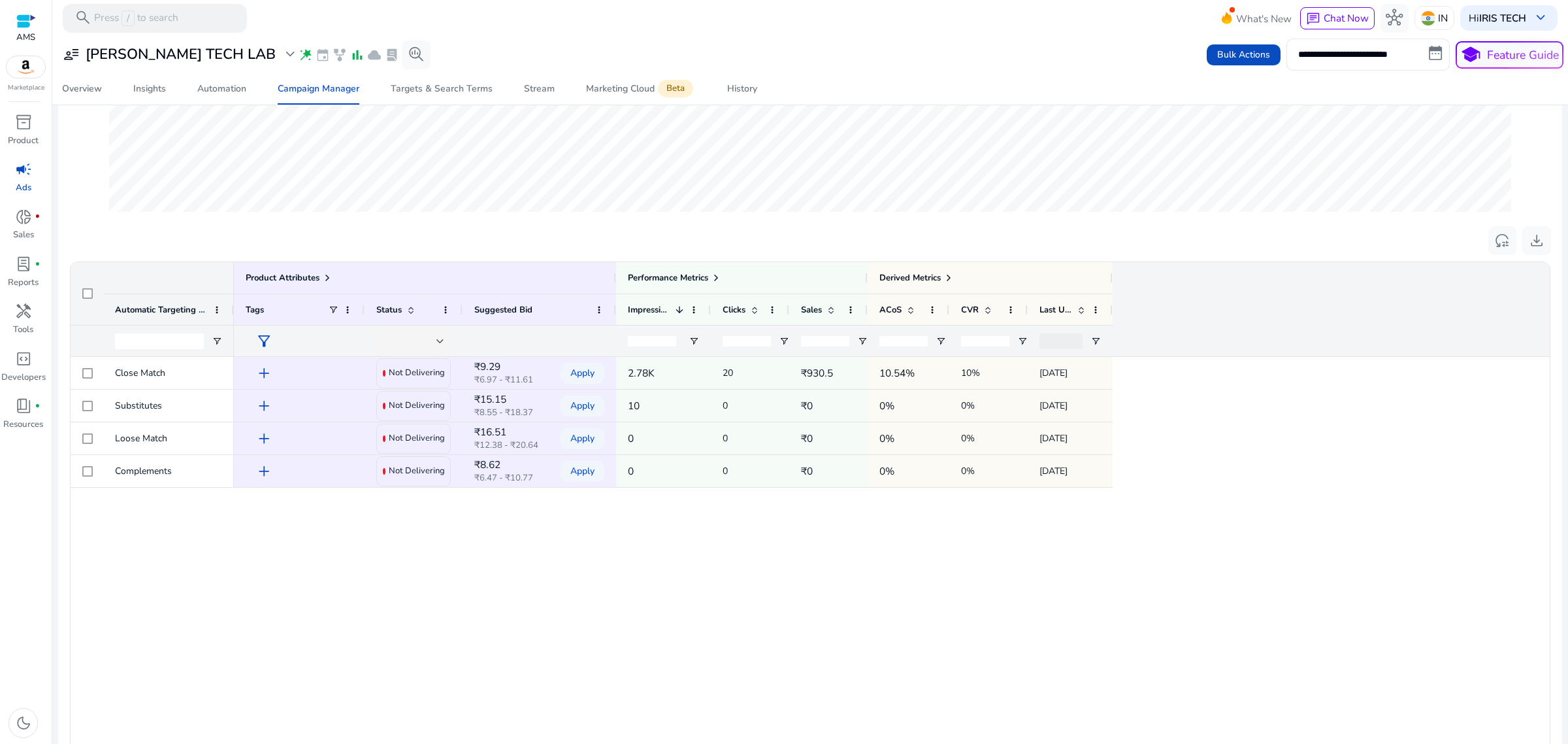
scroll to position [327, 0]
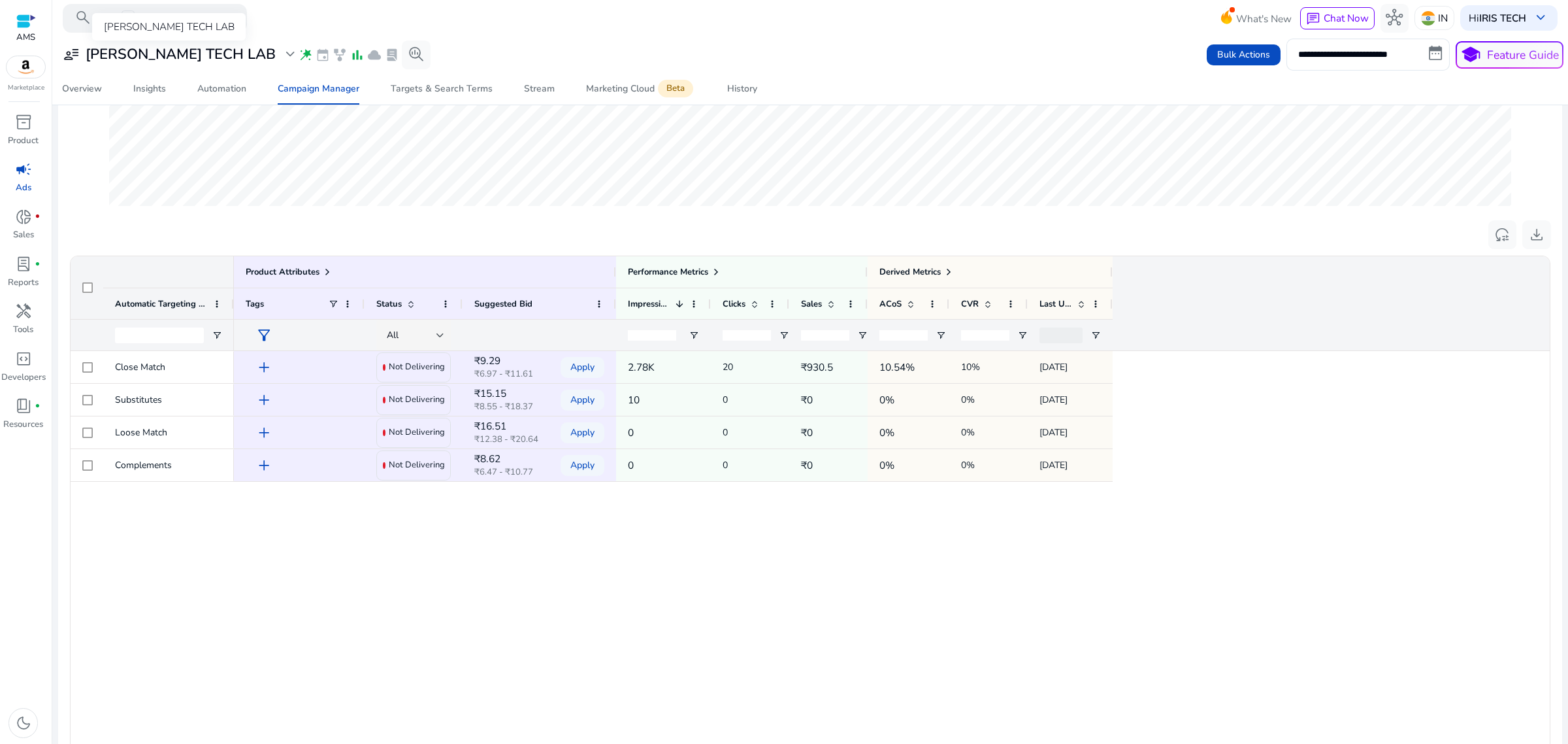
click at [282, 58] on span "expand_more" at bounding box center [290, 54] width 17 height 17
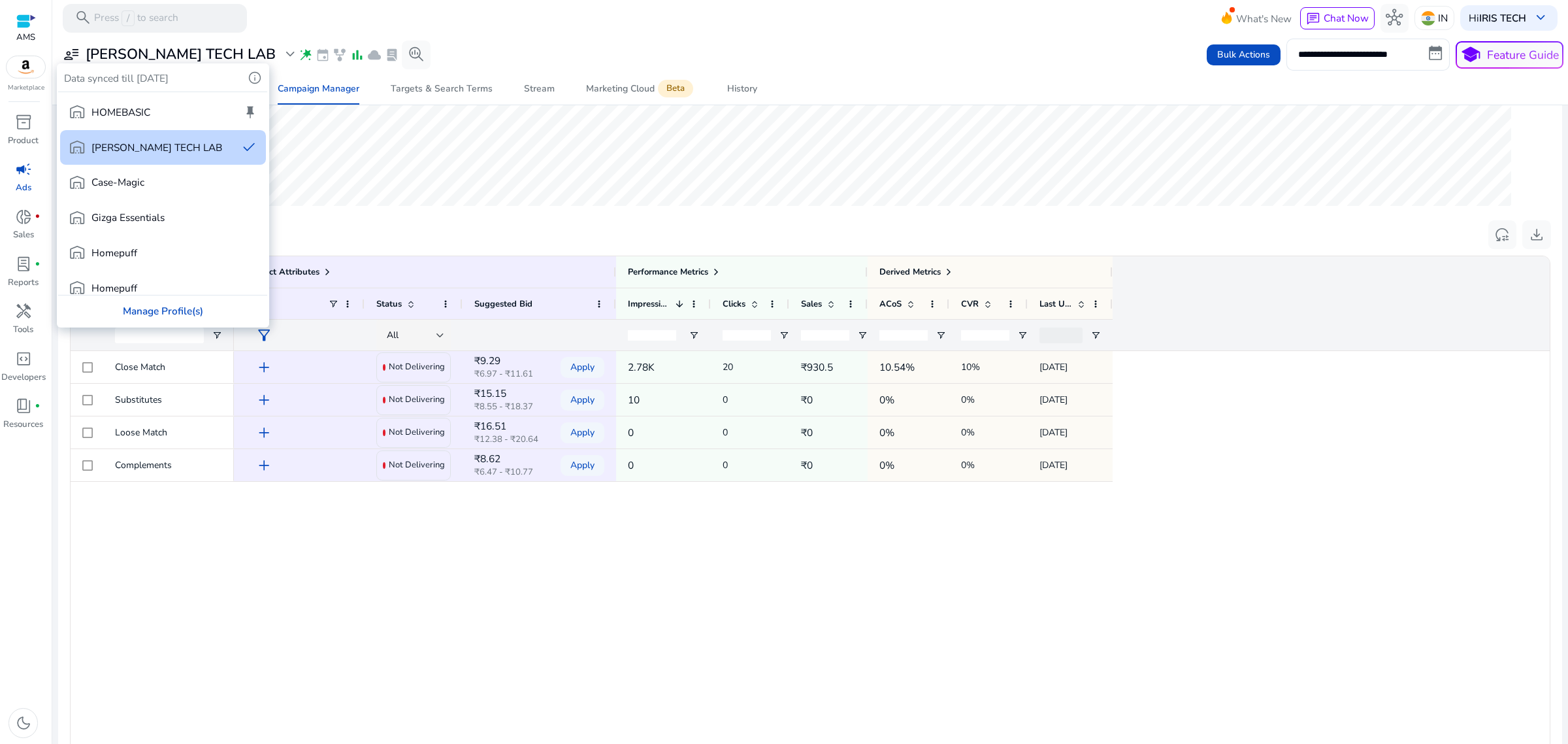
click at [147, 317] on div "Manage Profile(s)" at bounding box center [163, 311] width 209 height 30
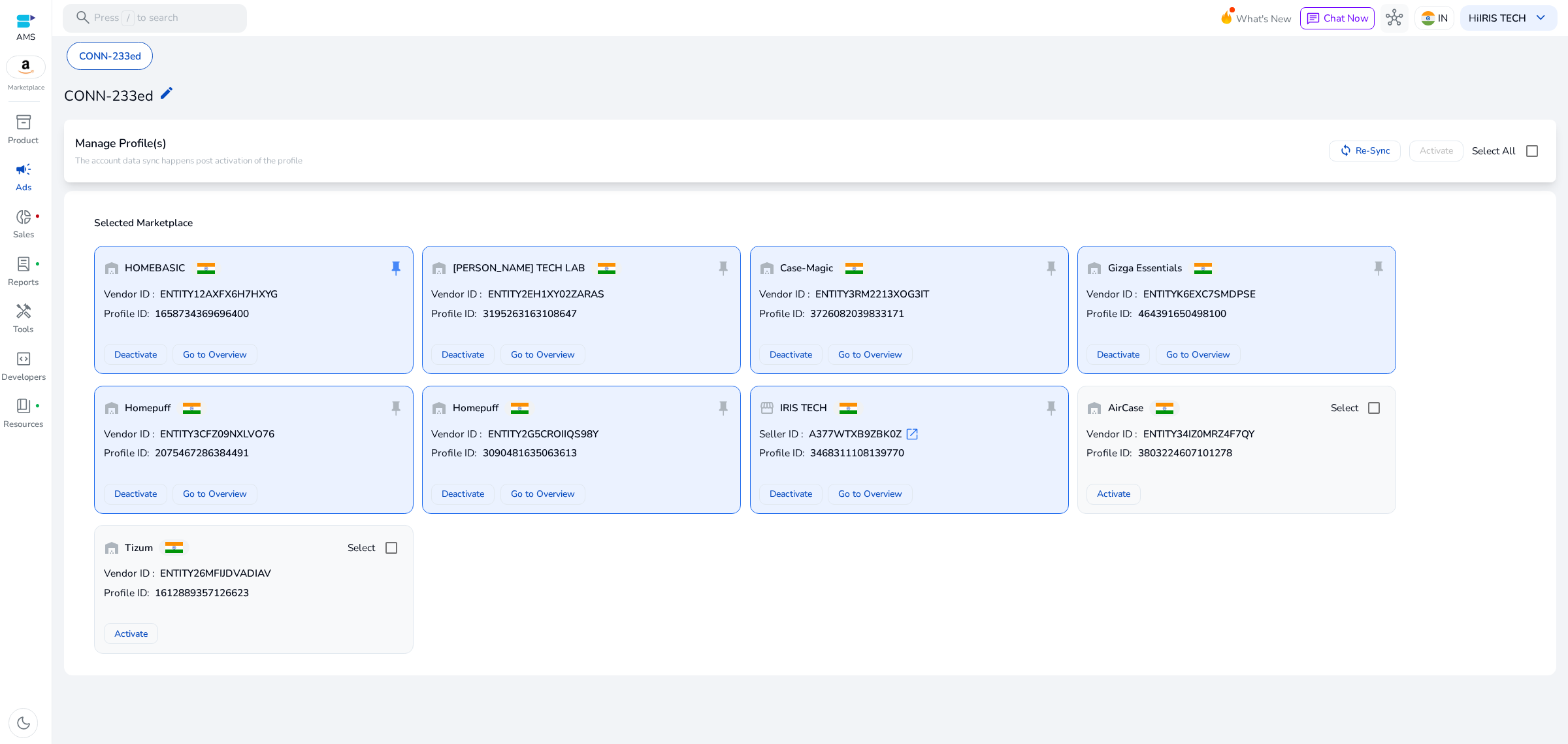
click at [605, 445] on div "Vendor ID : ENTITY2G5CROIIQS98Y Profile ID: 3090481635063613 Deactivate Go to O…" at bounding box center [581, 466] width 301 height 77
click at [632, 442] on p "Vendor ID : ENTITY2G5CROIIQS98Y" at bounding box center [581, 433] width 301 height 14
click at [546, 491] on span "Go to Overview" at bounding box center [543, 494] width 64 height 14
